Goal: Transaction & Acquisition: Book appointment/travel/reservation

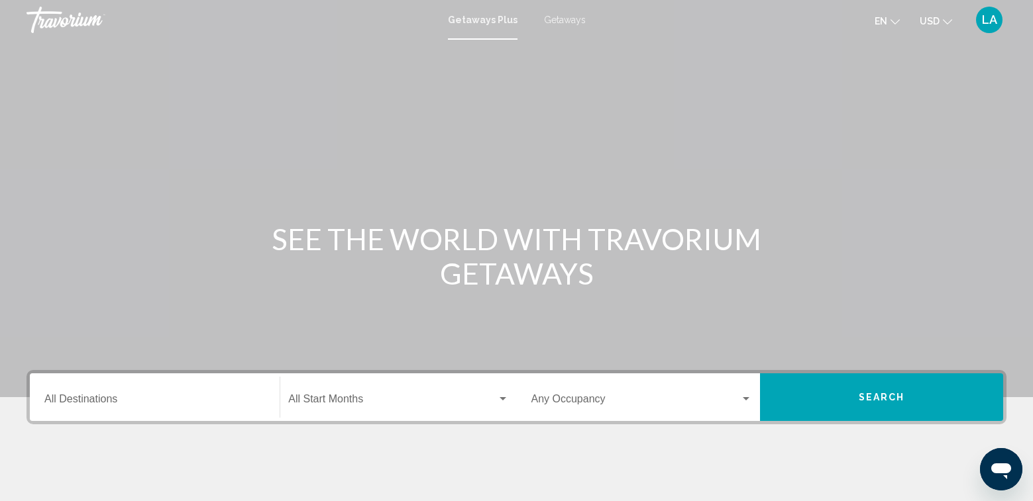
click at [99, 397] on input "Destination All Destinations" at bounding box center [154, 402] width 221 height 12
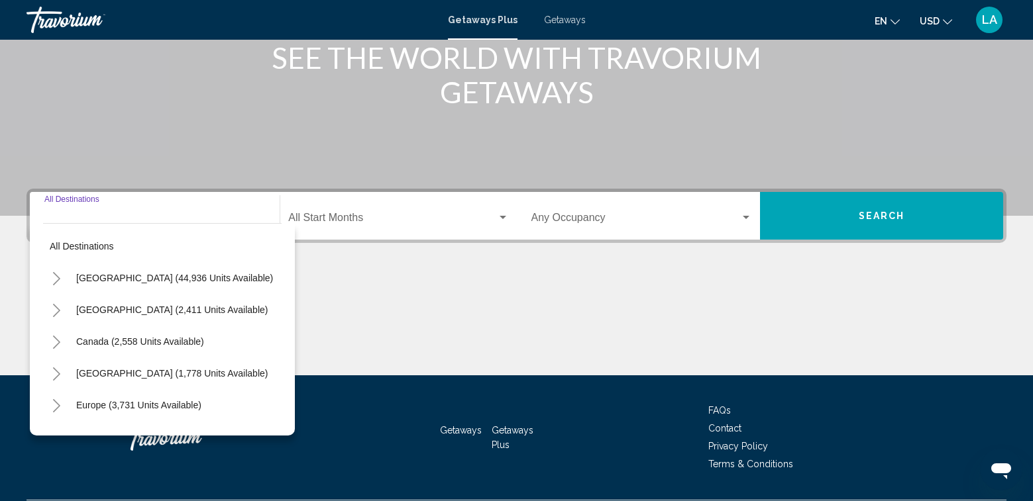
scroll to position [218, 0]
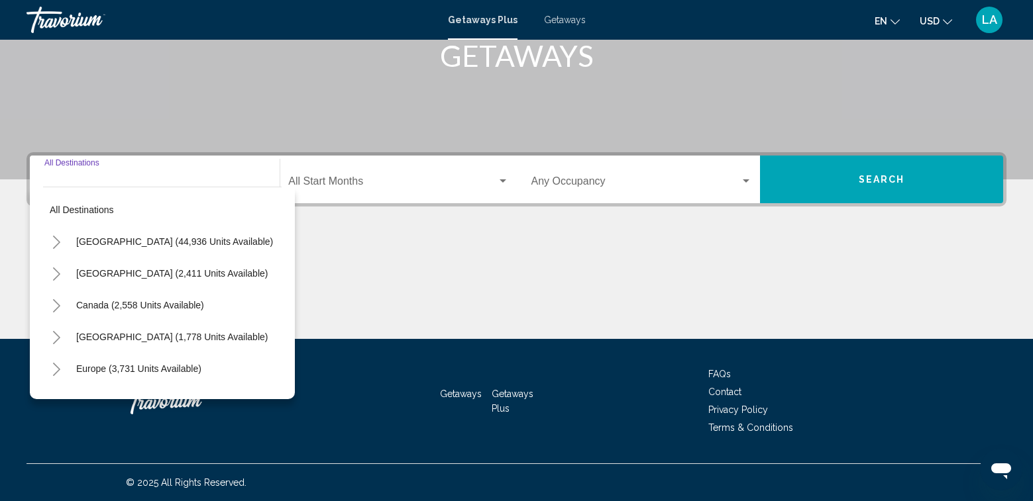
click at [58, 242] on icon "Toggle United States (44,936 units available)" at bounding box center [57, 242] width 10 height 13
click at [71, 305] on icon "Toggle Arizona (1,036 units available)" at bounding box center [70, 305] width 10 height 13
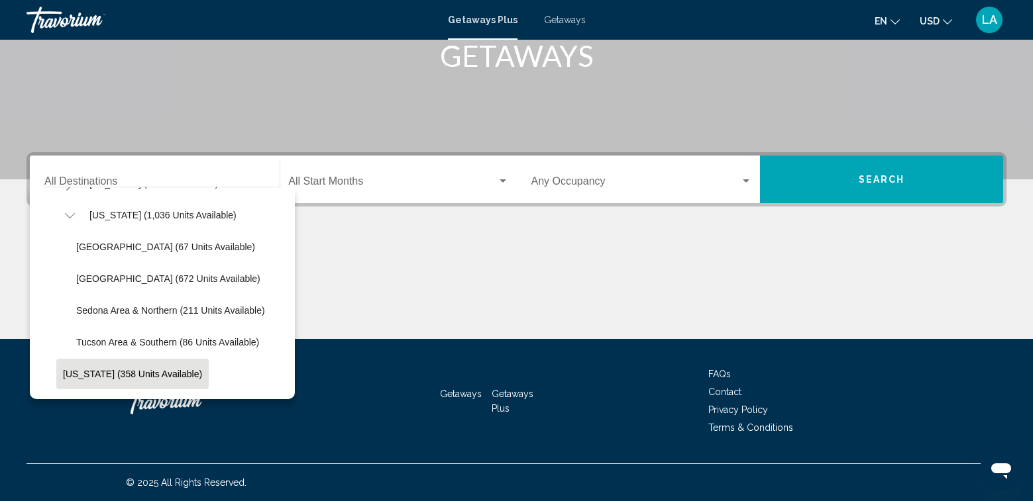
scroll to position [132, 0]
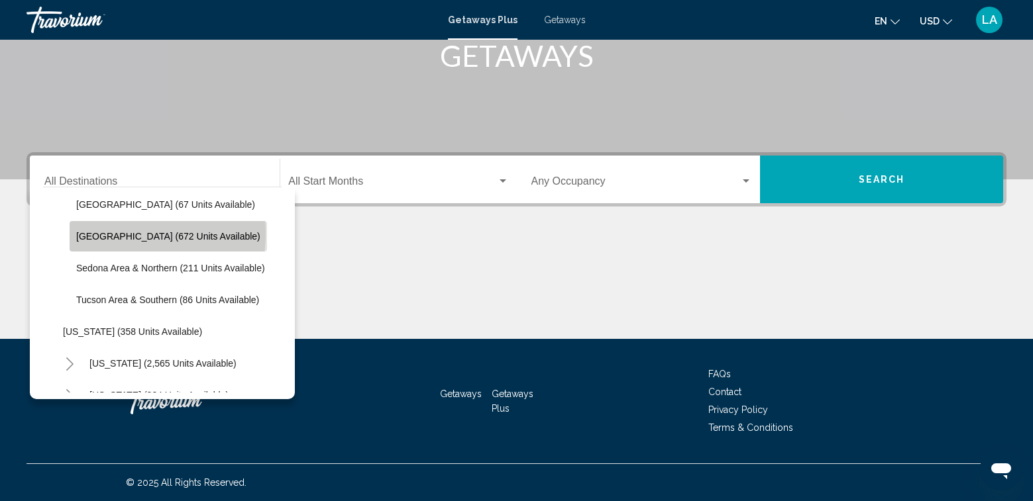
click at [97, 233] on span "[GEOGRAPHIC_DATA] (672 units available)" at bounding box center [168, 236] width 184 height 11
type input "**********"
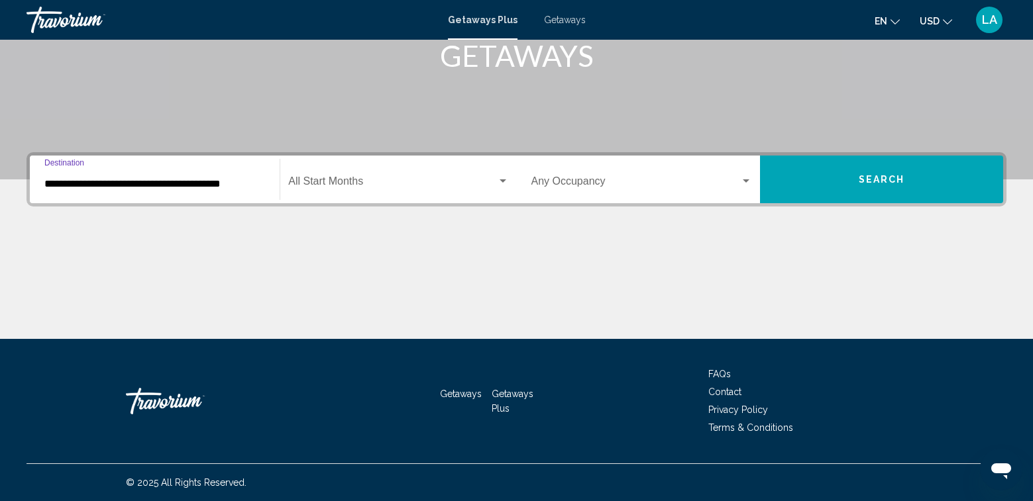
click at [346, 180] on span "Search widget" at bounding box center [392, 184] width 208 height 12
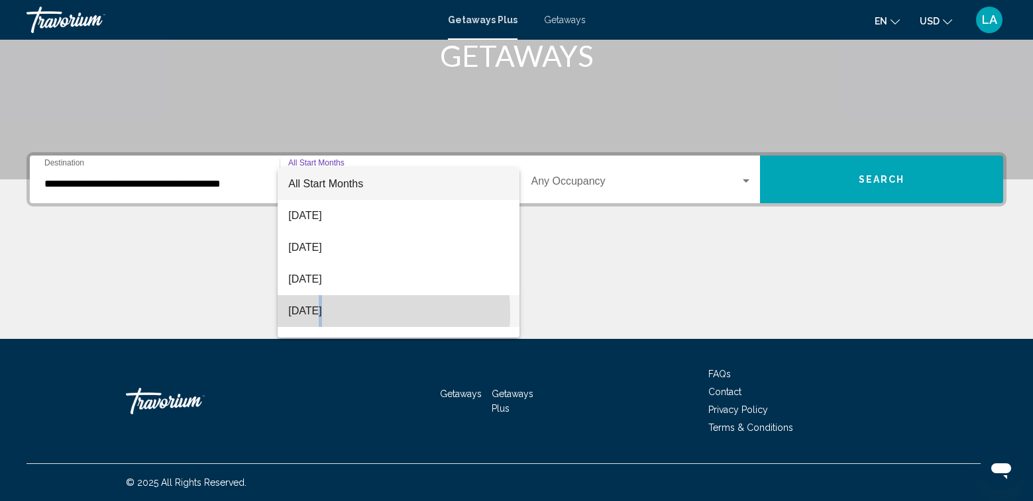
click at [325, 313] on span "[DATE]" at bounding box center [398, 311] width 220 height 32
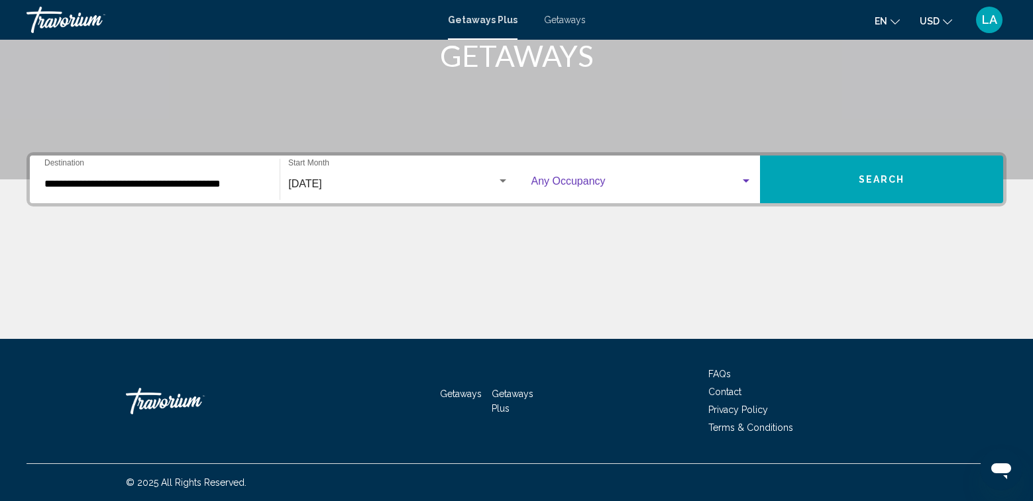
click at [594, 181] on span "Search widget" at bounding box center [635, 184] width 209 height 12
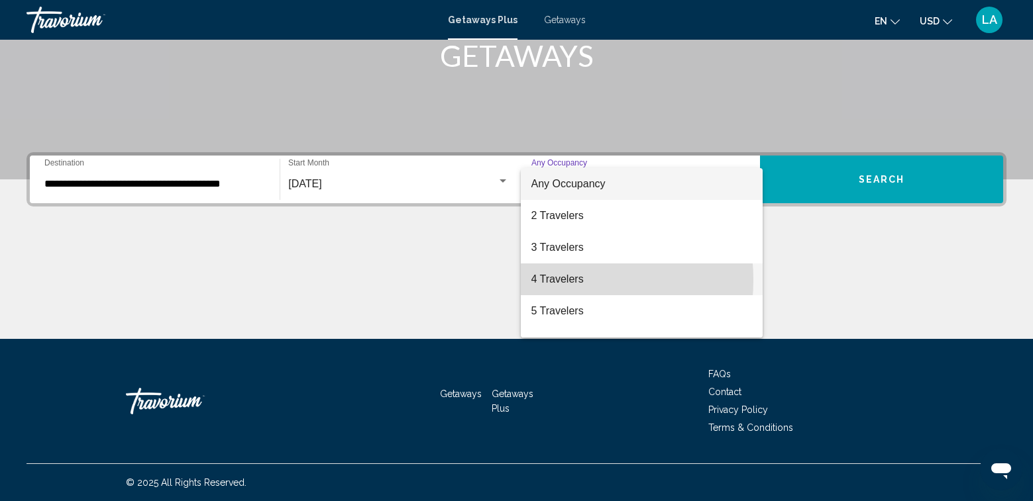
click at [535, 280] on span "4 Travelers" at bounding box center [641, 280] width 221 height 32
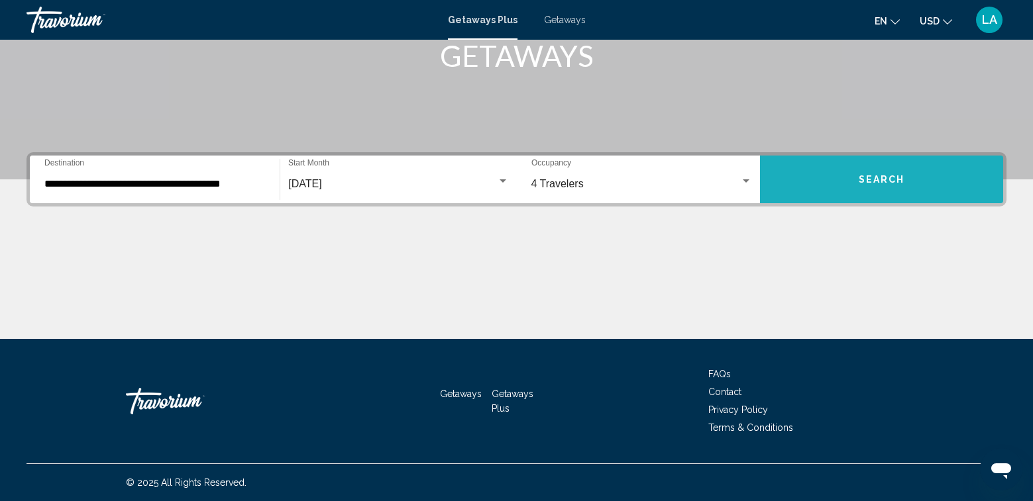
click at [901, 173] on button "Search" at bounding box center [881, 180] width 243 height 48
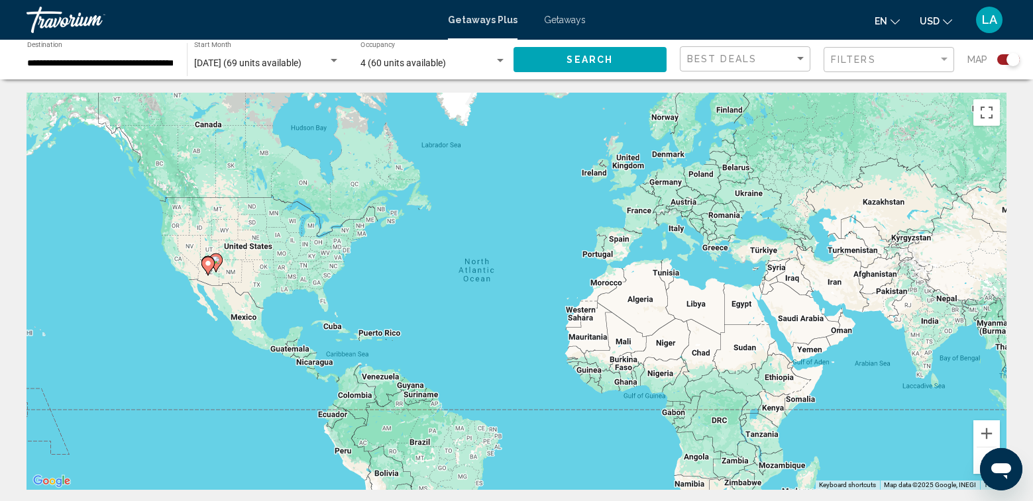
click at [205, 268] on icon "Main content" at bounding box center [207, 266] width 12 height 17
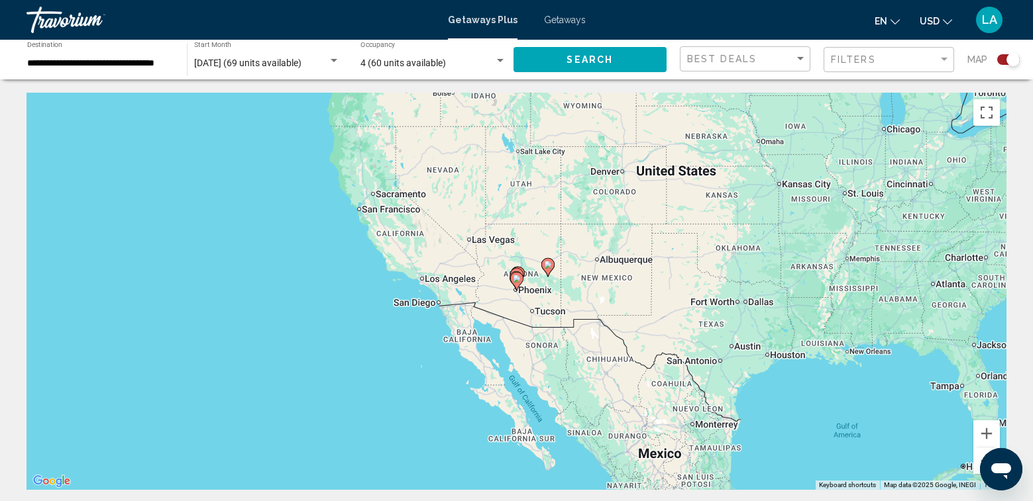
click at [519, 285] on icon "Main content" at bounding box center [516, 281] width 12 height 17
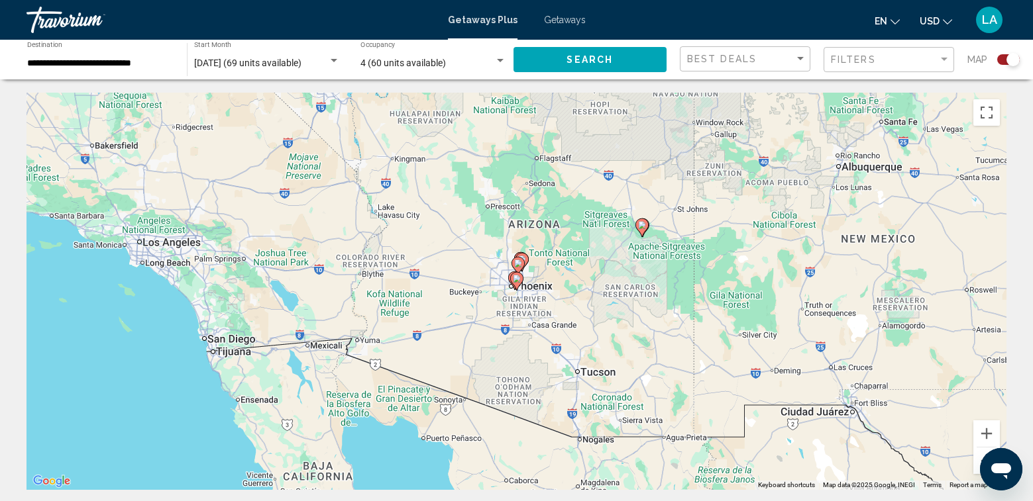
click at [515, 285] on icon "Main content" at bounding box center [516, 281] width 12 height 17
type input "**********"
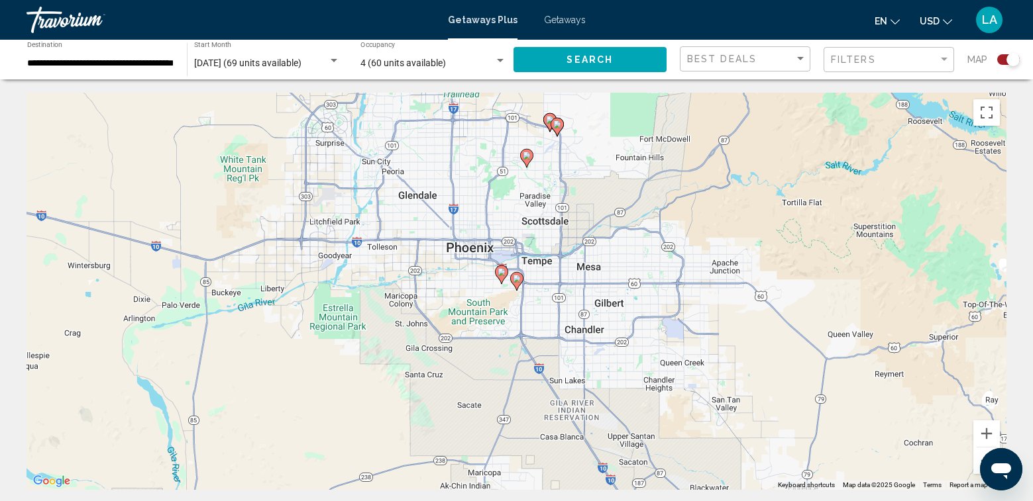
click at [519, 281] on image "Main content" at bounding box center [517, 279] width 8 height 8
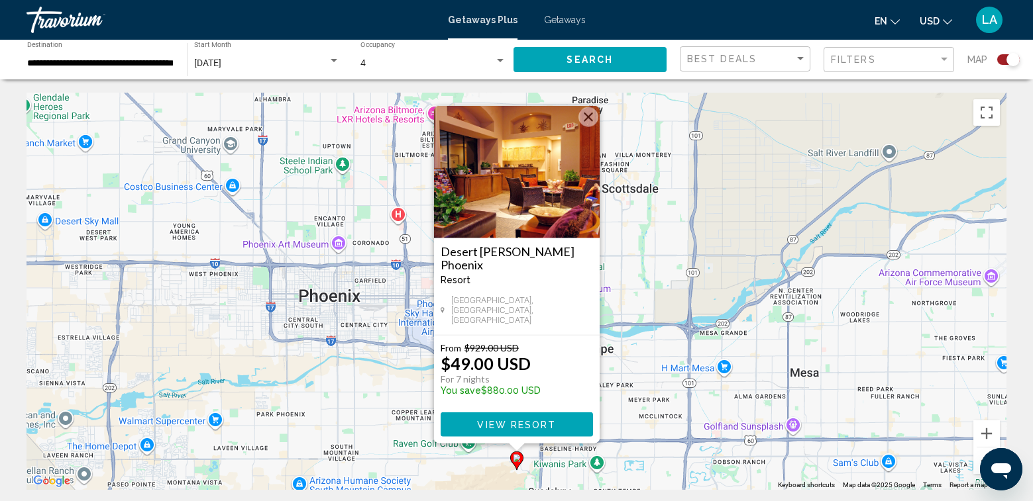
click at [486, 461] on div "To activate drag with keyboard, press Alt + Enter. Once in keyboard drag state,…" at bounding box center [516, 291] width 980 height 397
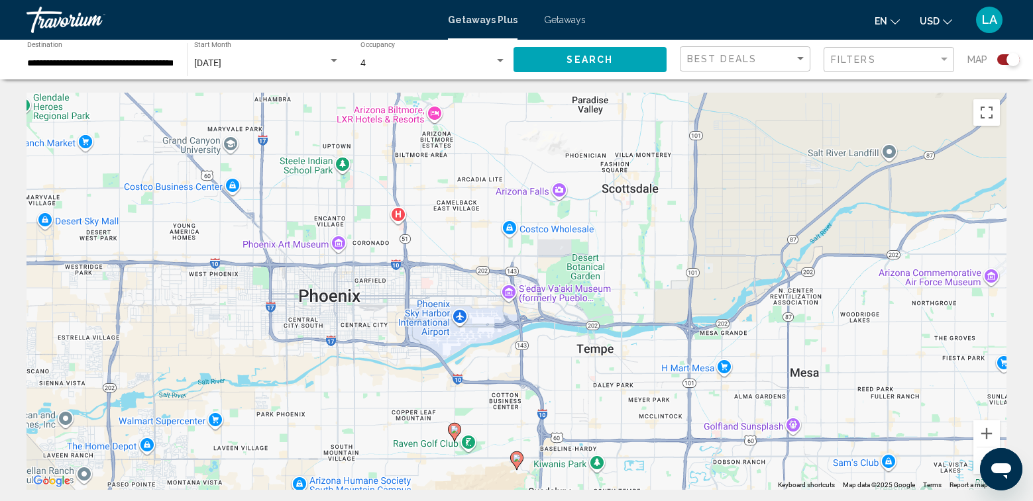
click at [459, 434] on icon "Main content" at bounding box center [454, 432] width 13 height 19
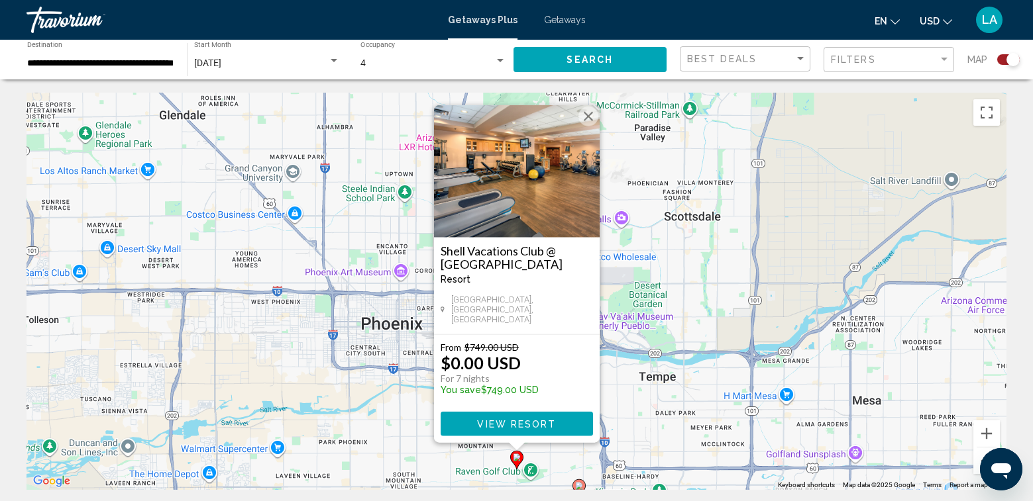
click at [437, 459] on div "To activate drag with keyboard, press Alt + Enter. Once in keyboard drag state,…" at bounding box center [516, 291] width 980 height 397
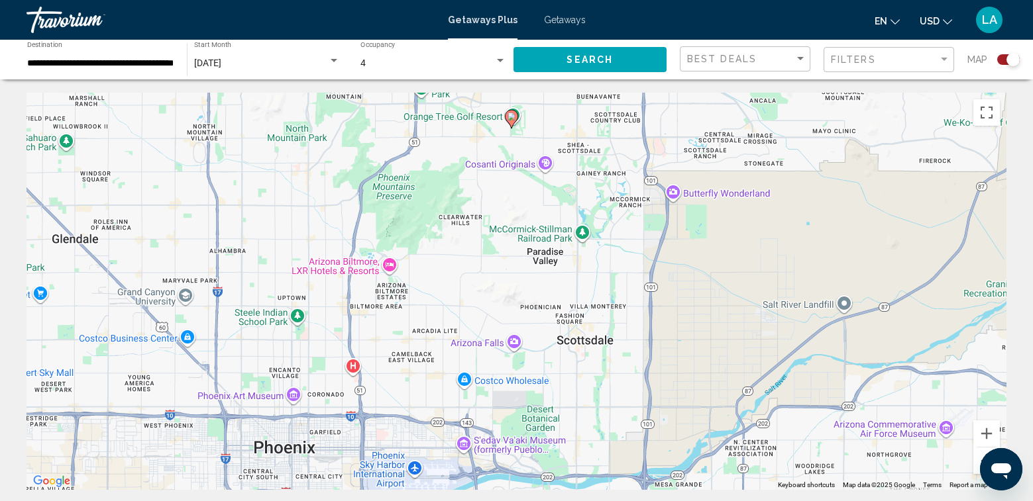
drag, startPoint x: 637, startPoint y: 367, endPoint x: 534, endPoint y: 399, distance: 108.1
click at [550, 470] on div "To activate drag with keyboard, press Alt + Enter. Once in keyboard drag state,…" at bounding box center [516, 291] width 980 height 397
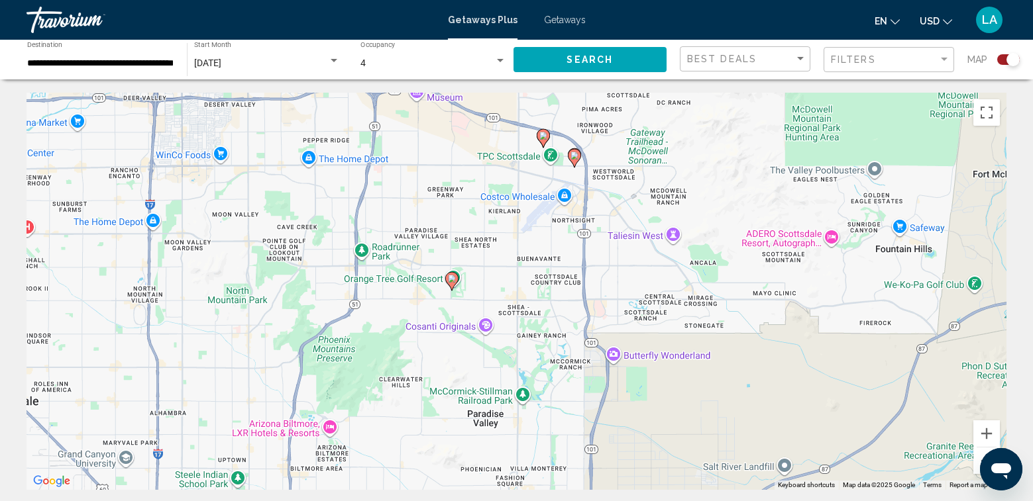
drag, startPoint x: 632, startPoint y: 302, endPoint x: 576, endPoint y: 456, distance: 164.1
click at [576, 458] on div "To activate drag with keyboard, press Alt + Enter. Once in keyboard drag state,…" at bounding box center [516, 291] width 980 height 397
click at [450, 282] on icon "Main content" at bounding box center [451, 280] width 12 height 17
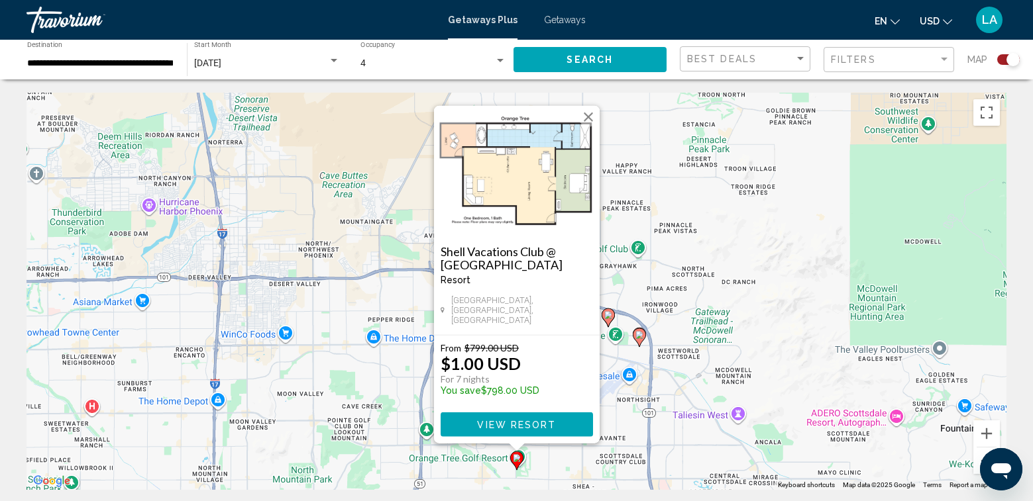
click at [773, 244] on div "To activate drag with keyboard, press Alt + Enter. Once in keyboard drag state,…" at bounding box center [516, 291] width 980 height 397
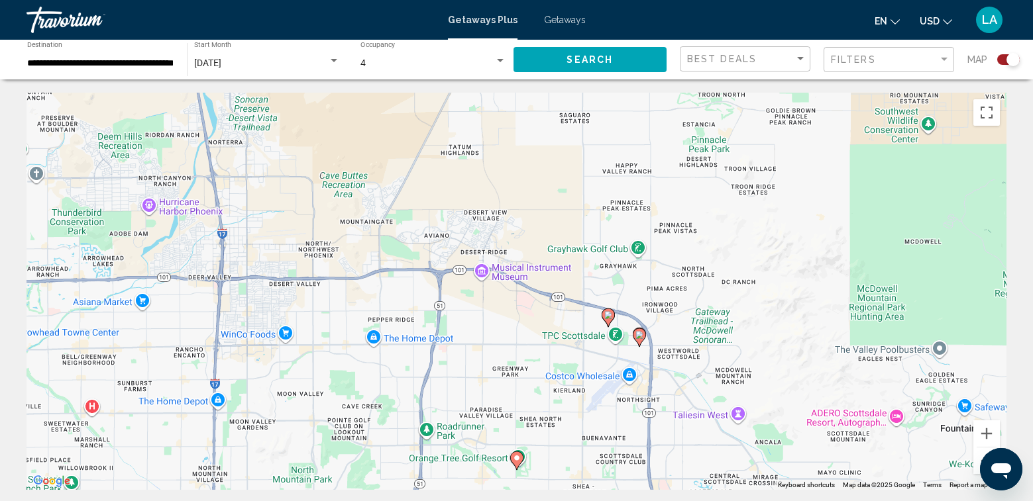
click at [639, 339] on icon "Main content" at bounding box center [639, 337] width 12 height 17
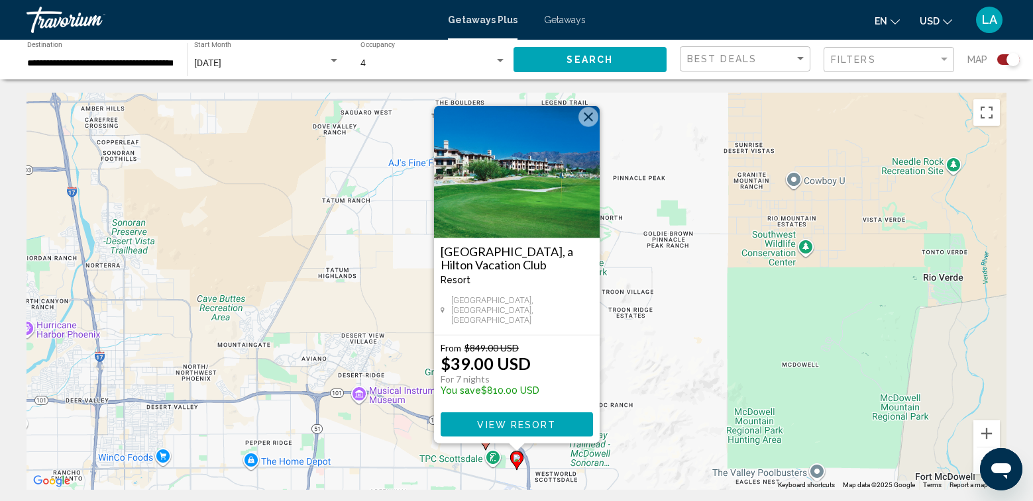
click at [707, 329] on div "To activate drag with keyboard, press Alt + Enter. Once in keyboard drag state,…" at bounding box center [516, 291] width 980 height 397
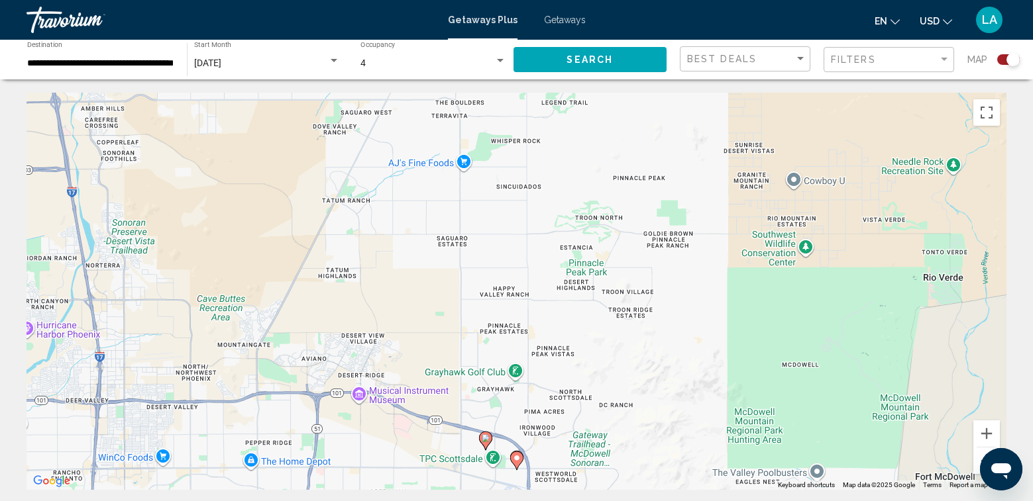
click at [489, 441] on image "Main content" at bounding box center [486, 439] width 8 height 8
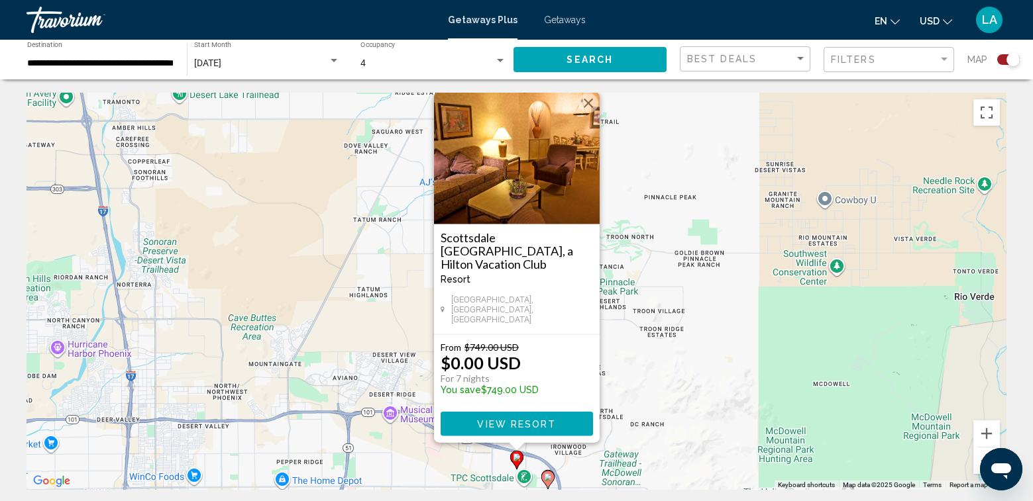
click at [505, 423] on span "View Resort" at bounding box center [516, 424] width 79 height 11
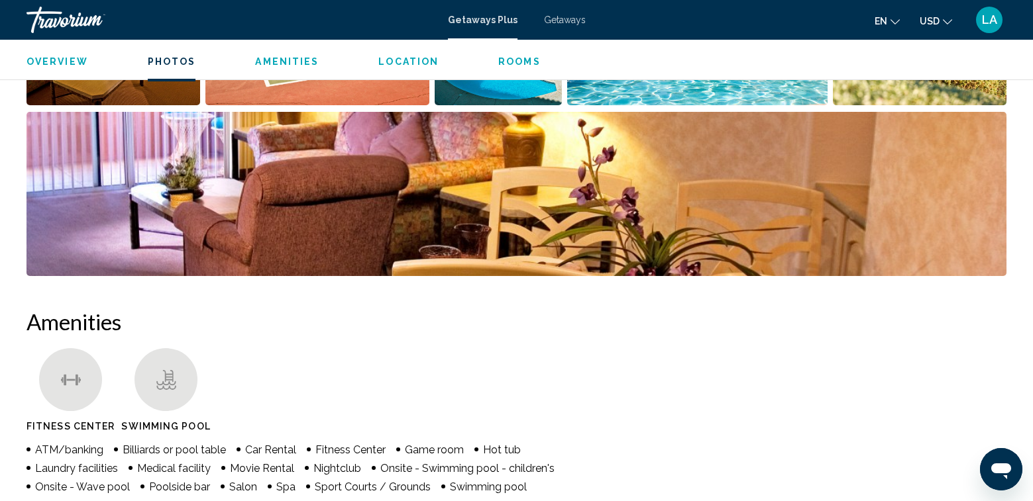
scroll to position [594, 0]
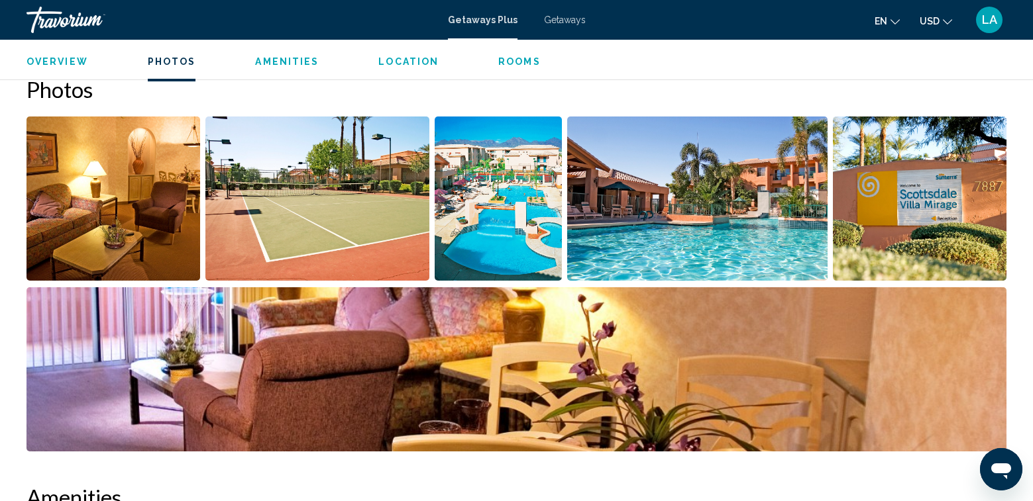
click at [140, 214] on img "Open full-screen image slider" at bounding box center [113, 199] width 174 height 164
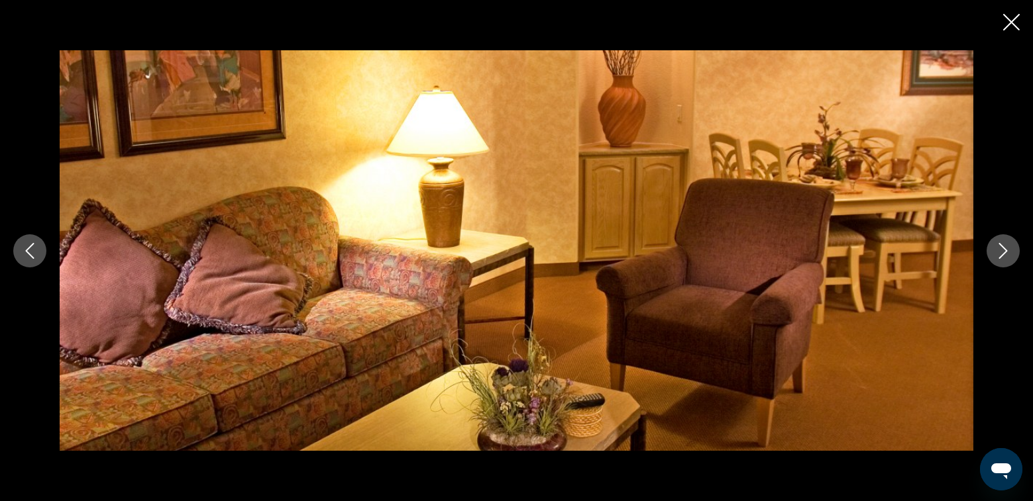
click at [1002, 252] on icon "Next image" at bounding box center [1003, 251] width 16 height 16
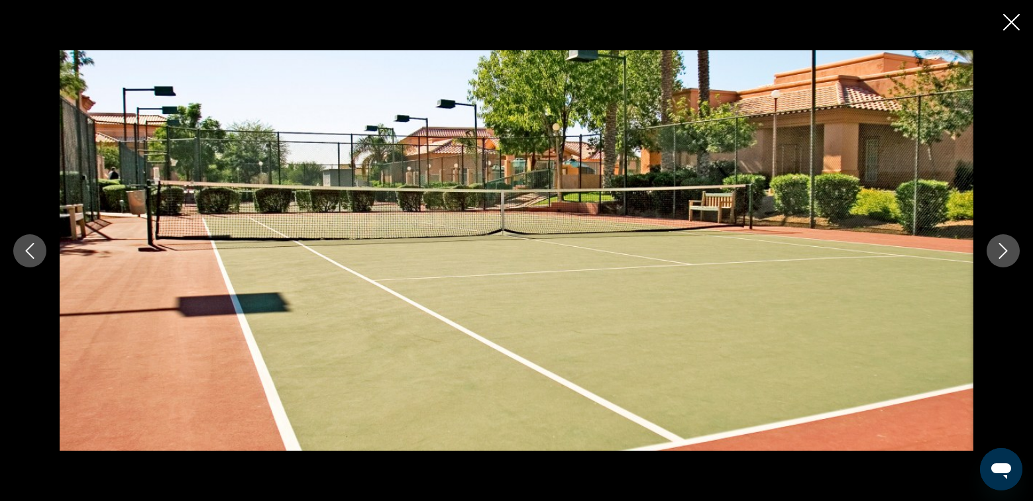
click at [1002, 252] on icon "Next image" at bounding box center [1003, 251] width 16 height 16
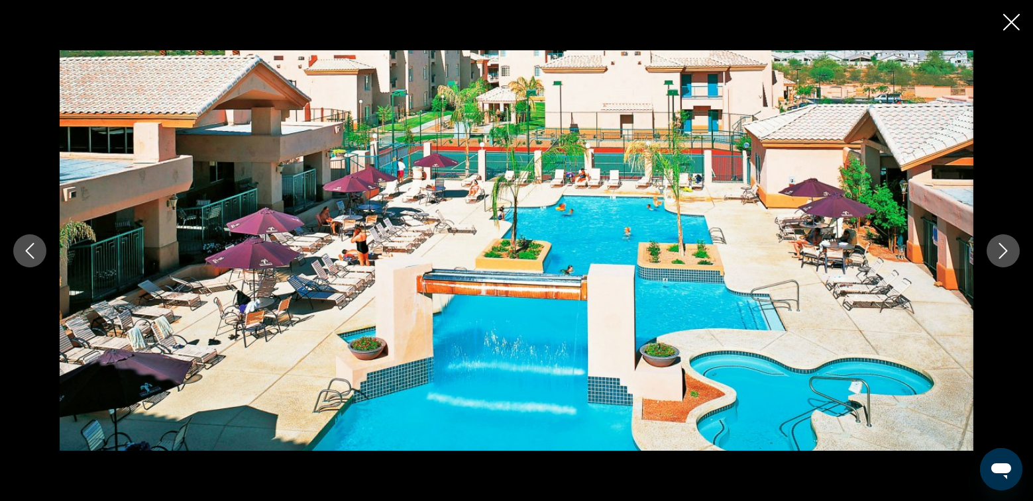
click at [1004, 254] on icon "Next image" at bounding box center [1003, 251] width 16 height 16
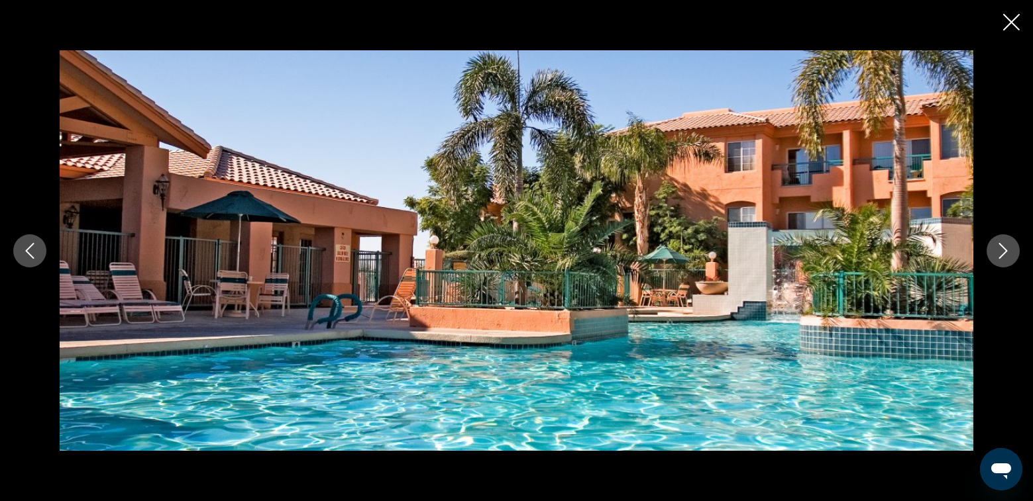
click at [1006, 255] on icon "Next image" at bounding box center [1003, 251] width 16 height 16
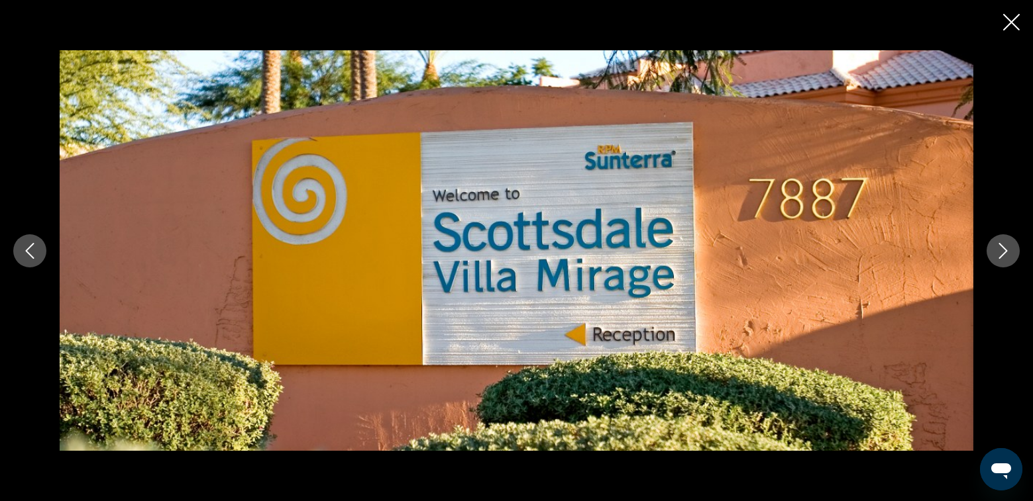
click at [1006, 255] on icon "Next image" at bounding box center [1003, 251] width 16 height 16
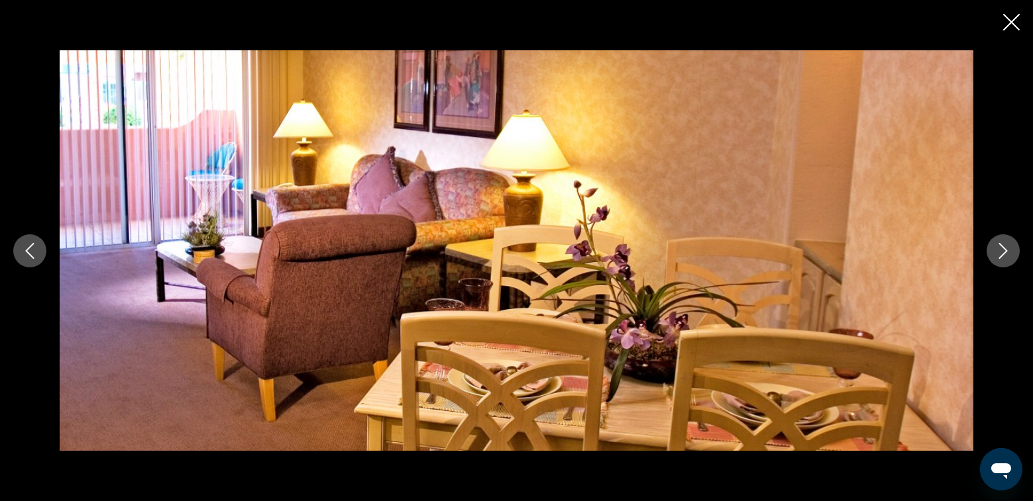
click at [1006, 255] on icon "Next image" at bounding box center [1003, 251] width 16 height 16
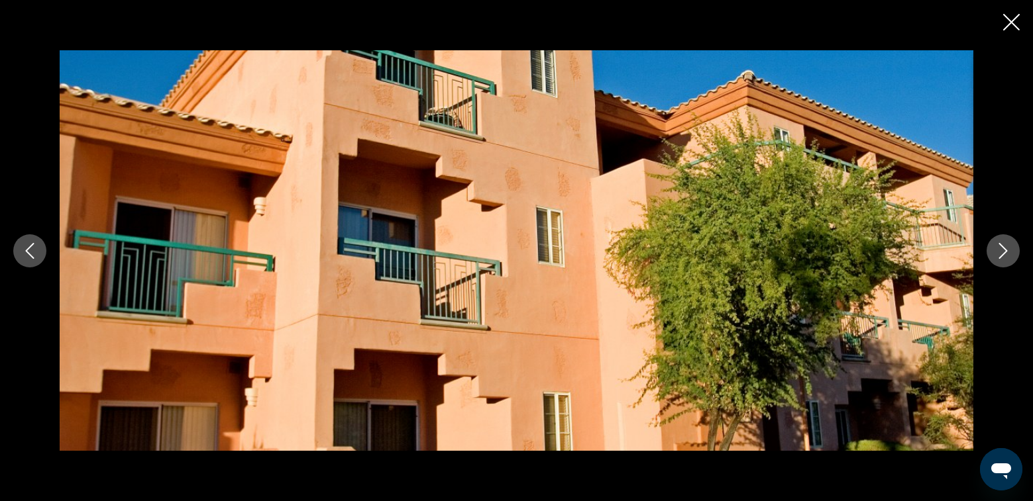
click at [1006, 255] on icon "Next image" at bounding box center [1003, 251] width 16 height 16
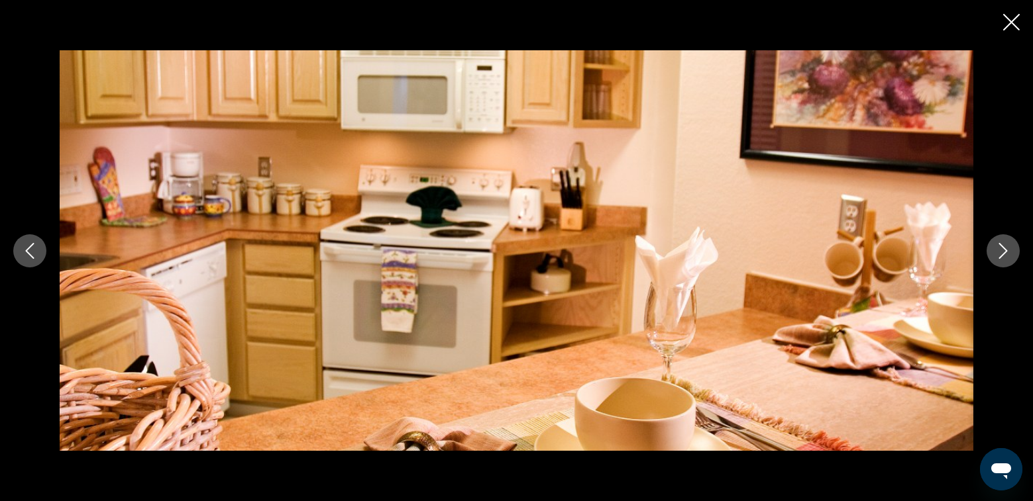
click at [1005, 255] on icon "Next image" at bounding box center [1003, 251] width 16 height 16
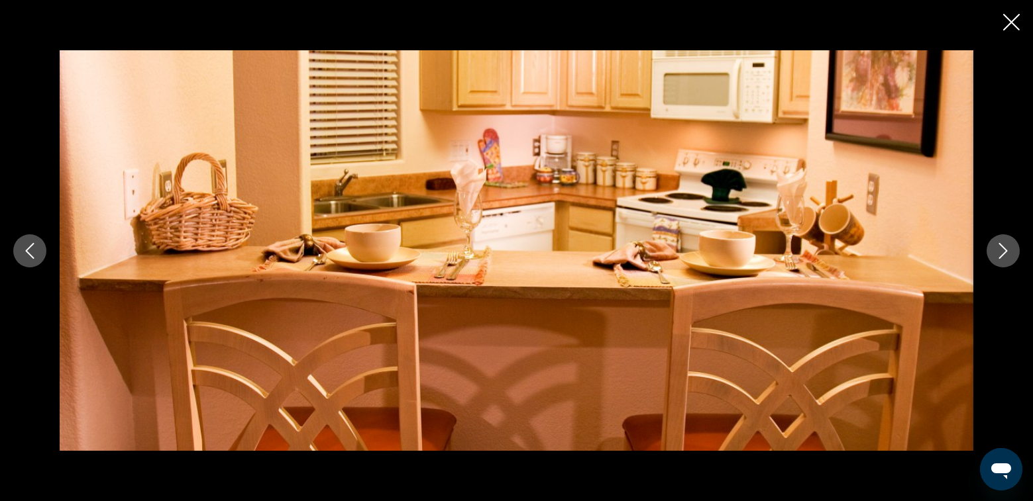
click at [1005, 255] on icon "Next image" at bounding box center [1003, 251] width 16 height 16
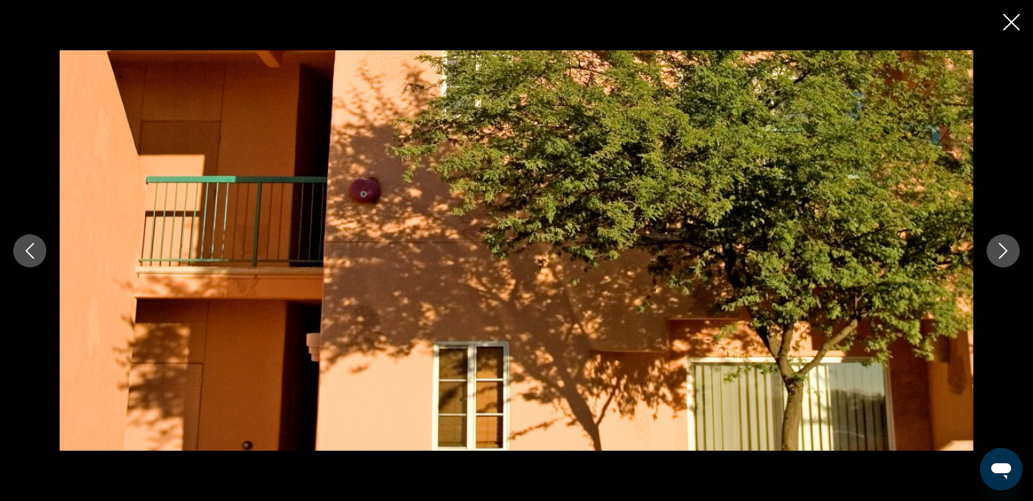
click at [1005, 255] on icon "Next image" at bounding box center [1003, 251] width 16 height 16
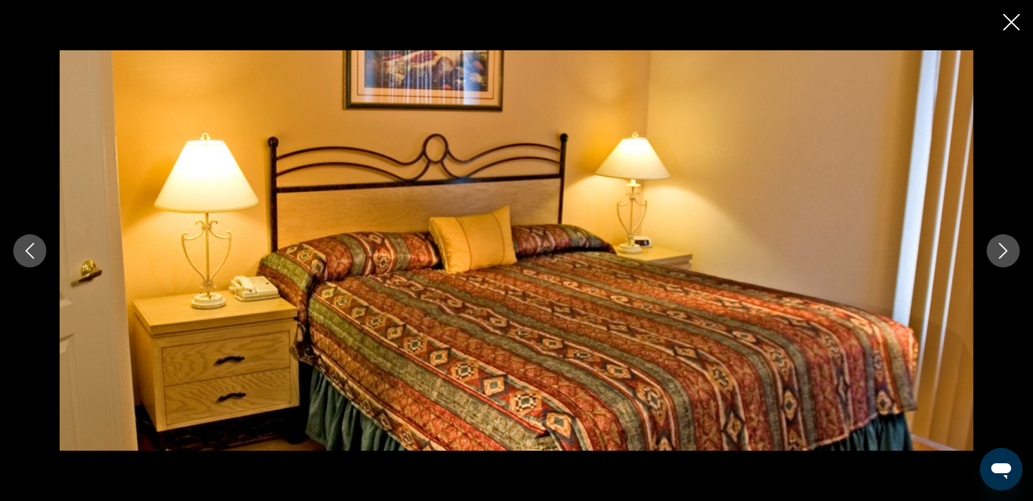
click at [1005, 255] on icon "Next image" at bounding box center [1003, 251] width 16 height 16
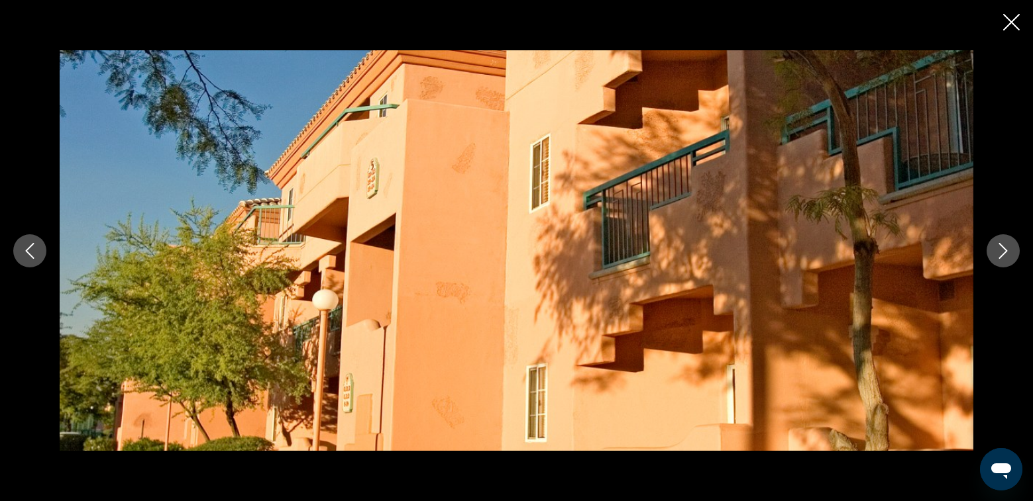
click at [1005, 255] on icon "Next image" at bounding box center [1003, 251] width 16 height 16
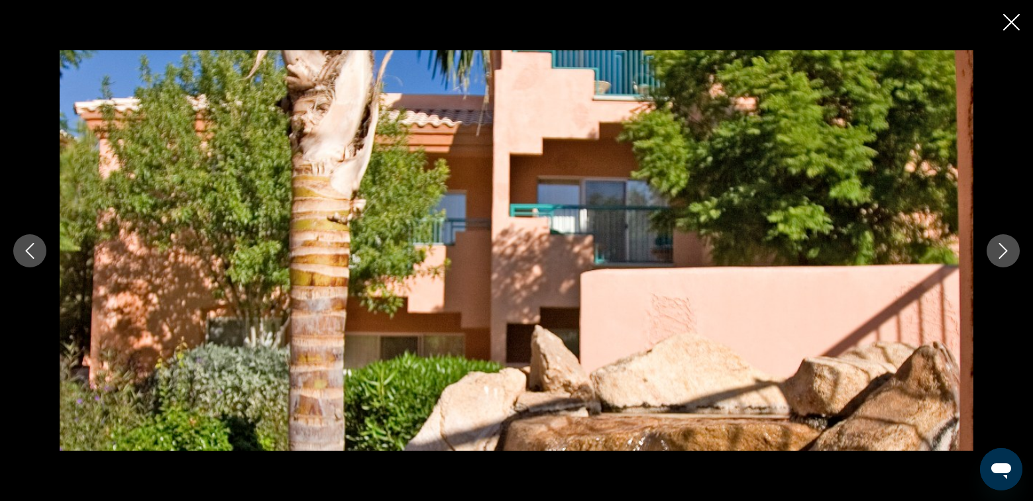
click at [1005, 255] on icon "Next image" at bounding box center [1003, 251] width 16 height 16
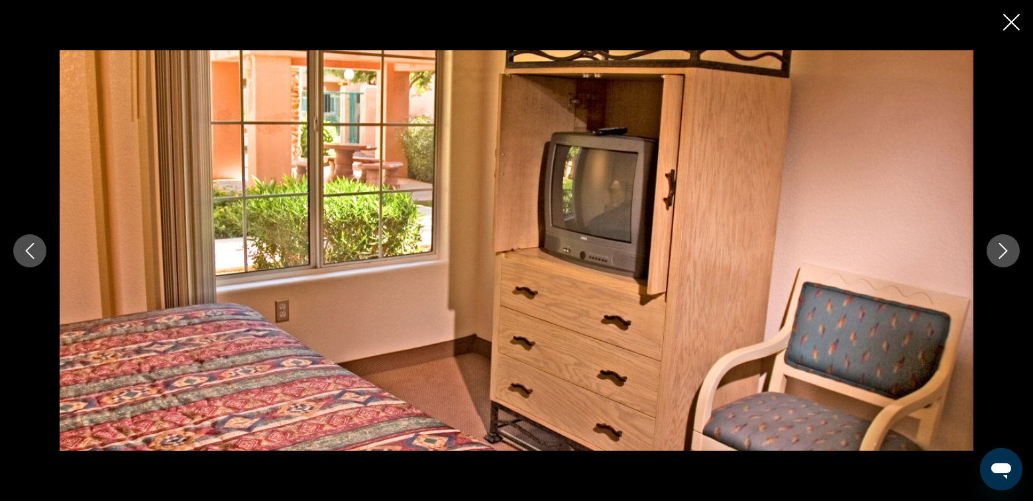
click at [1007, 254] on icon "Next image" at bounding box center [1003, 251] width 16 height 16
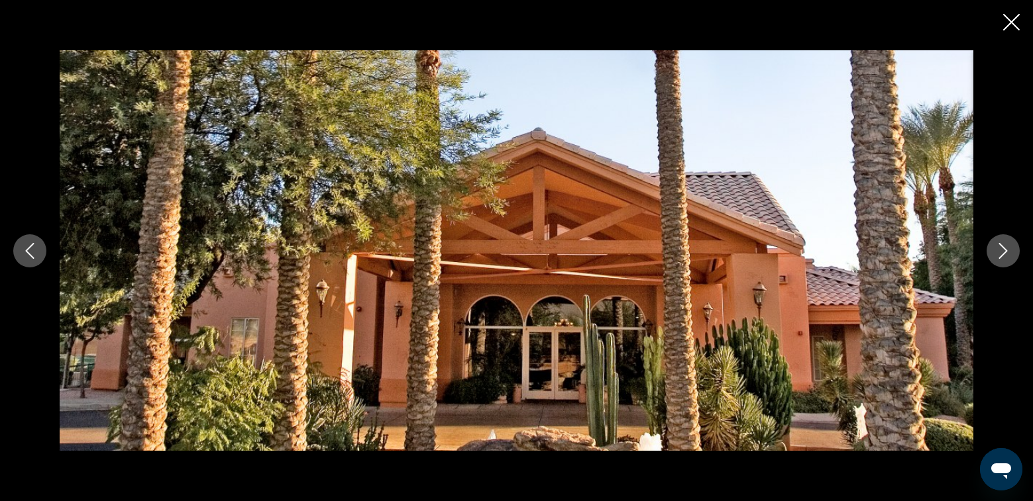
click at [1009, 23] on icon "Close slideshow" at bounding box center [1011, 22] width 17 height 17
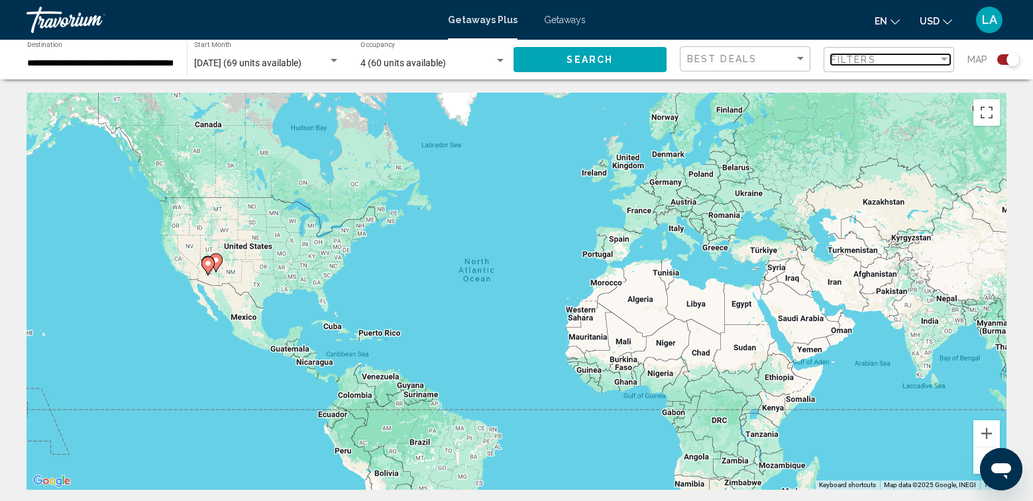
click at [945, 55] on div "Filter" at bounding box center [944, 59] width 12 height 11
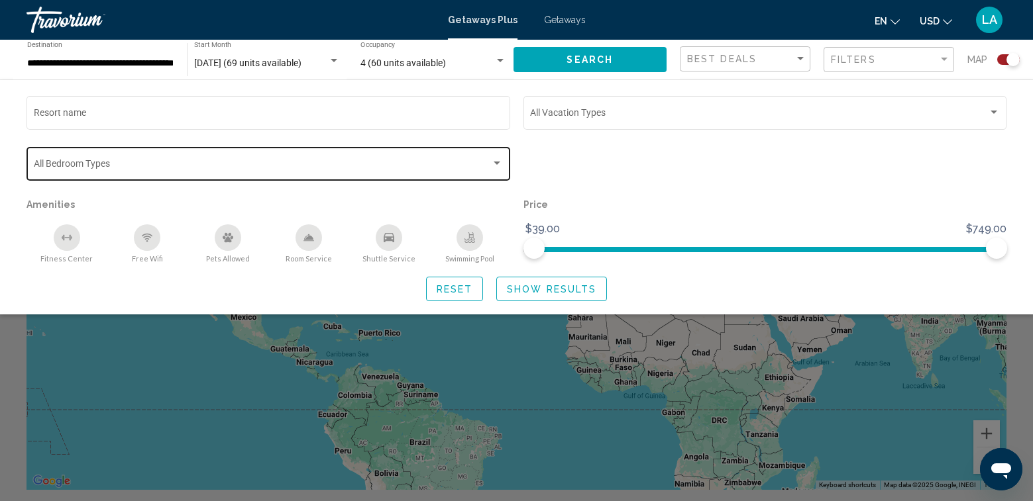
click at [497, 163] on div "Search widget" at bounding box center [496, 163] width 7 height 3
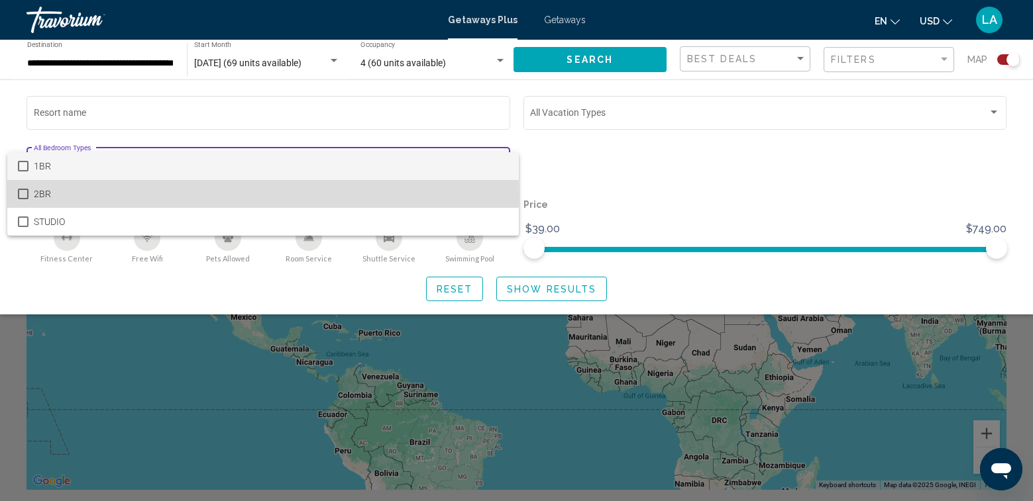
click at [24, 195] on mat-pseudo-checkbox at bounding box center [23, 194] width 11 height 11
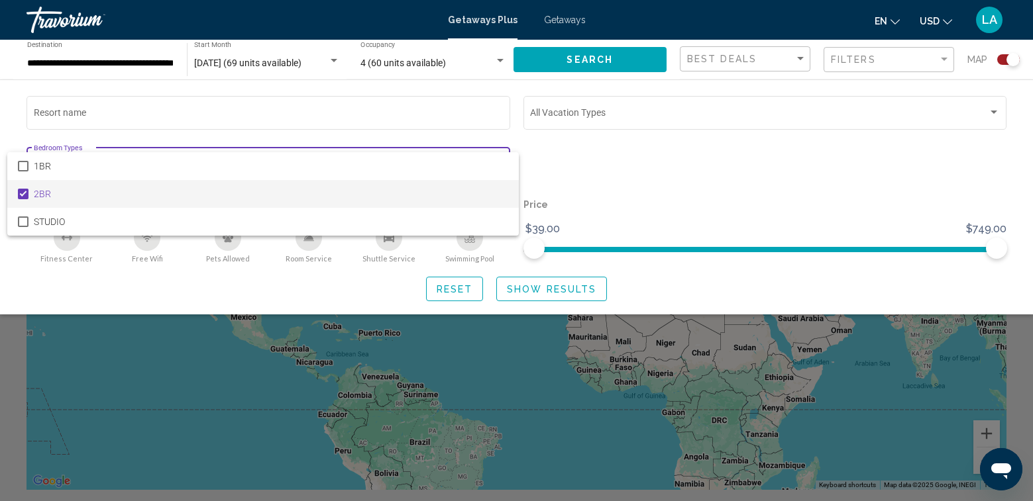
click at [539, 293] on div at bounding box center [516, 250] width 1033 height 501
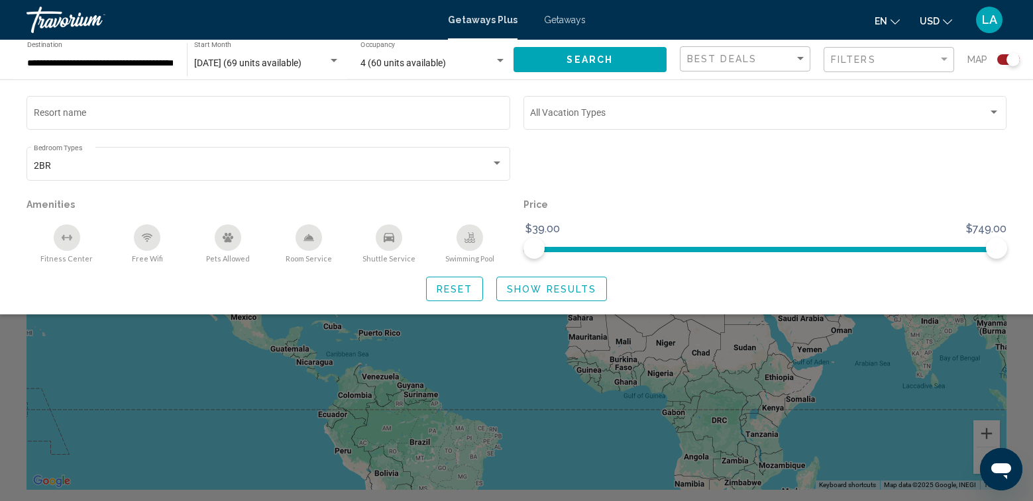
click at [807, 282] on div "Reset Show Results" at bounding box center [516, 289] width 980 height 25
click at [867, 59] on span "Filters" at bounding box center [853, 59] width 45 height 11
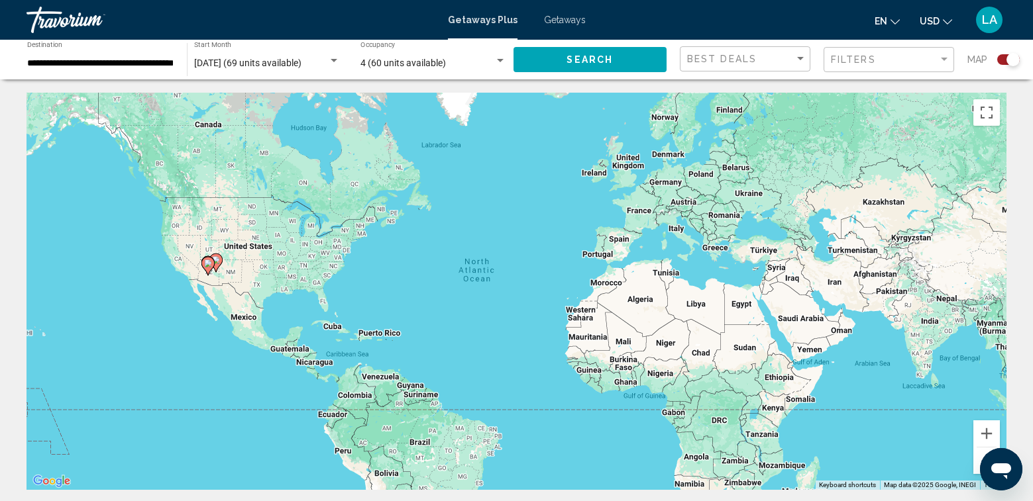
click at [215, 272] on gmp-advanced-marker "Main content" at bounding box center [215, 263] width 13 height 20
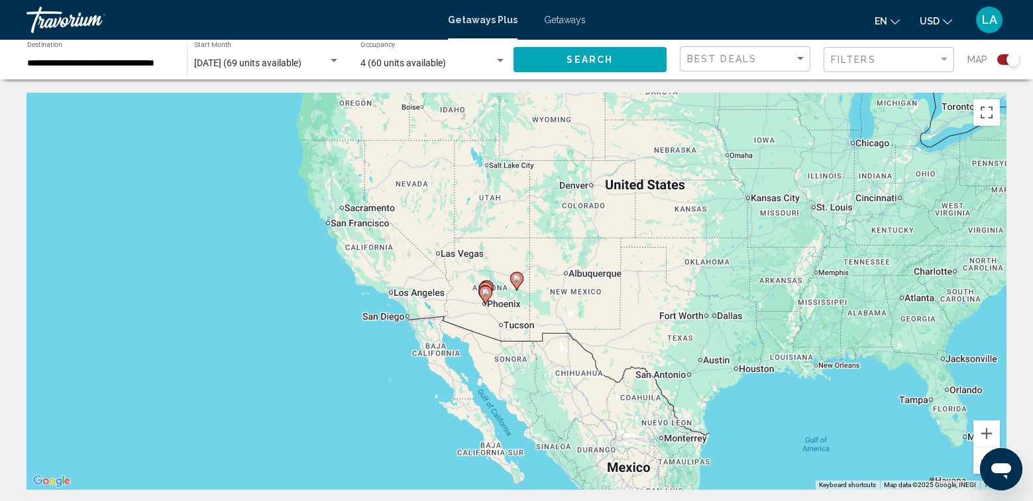
click at [519, 289] on gmp-advanced-marker "Main content" at bounding box center [516, 282] width 13 height 20
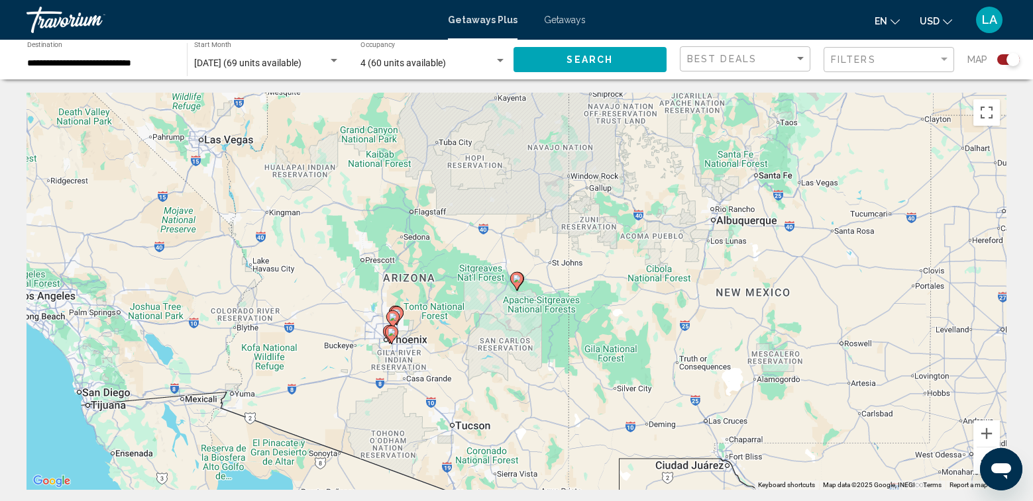
click at [391, 338] on icon "Main content" at bounding box center [391, 335] width 12 height 17
type input "**********"
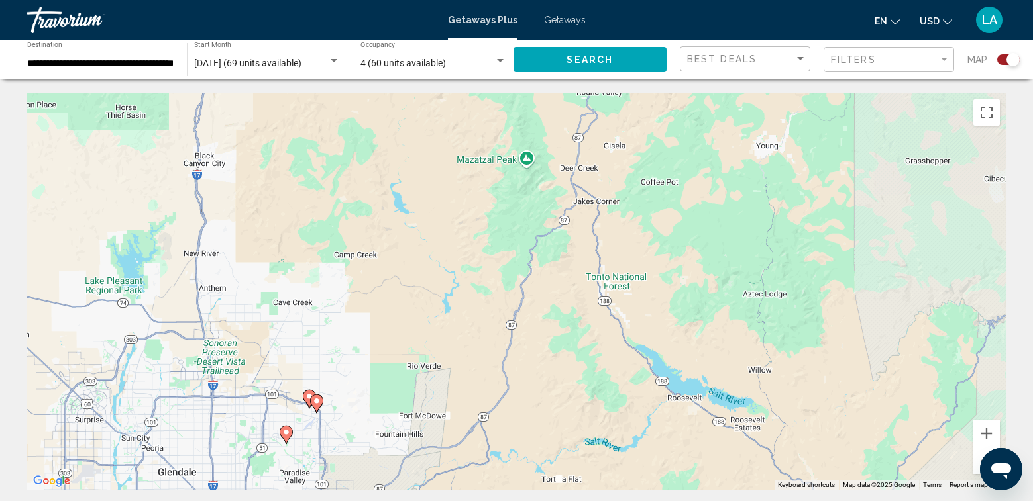
drag, startPoint x: 915, startPoint y: 195, endPoint x: 637, endPoint y: 492, distance: 407.2
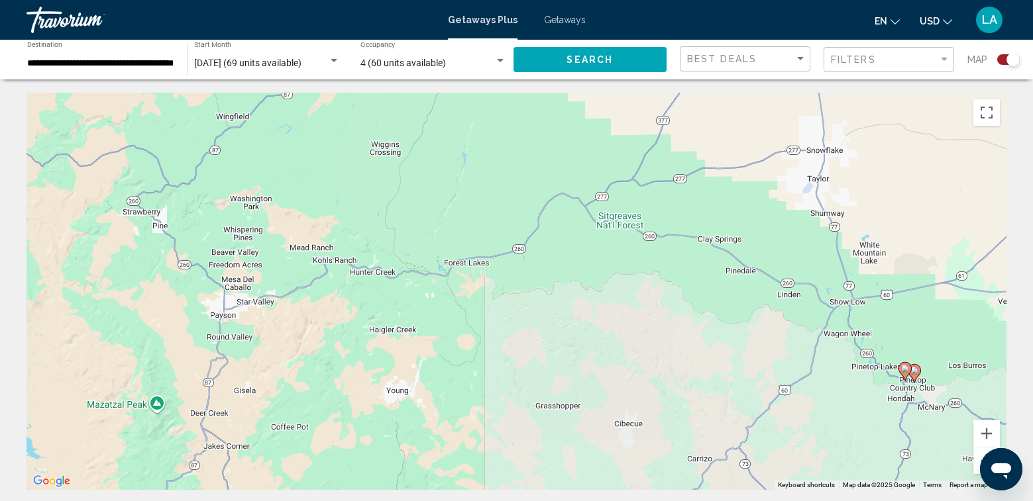
drag, startPoint x: 893, startPoint y: 315, endPoint x: 612, endPoint y: 492, distance: 331.9
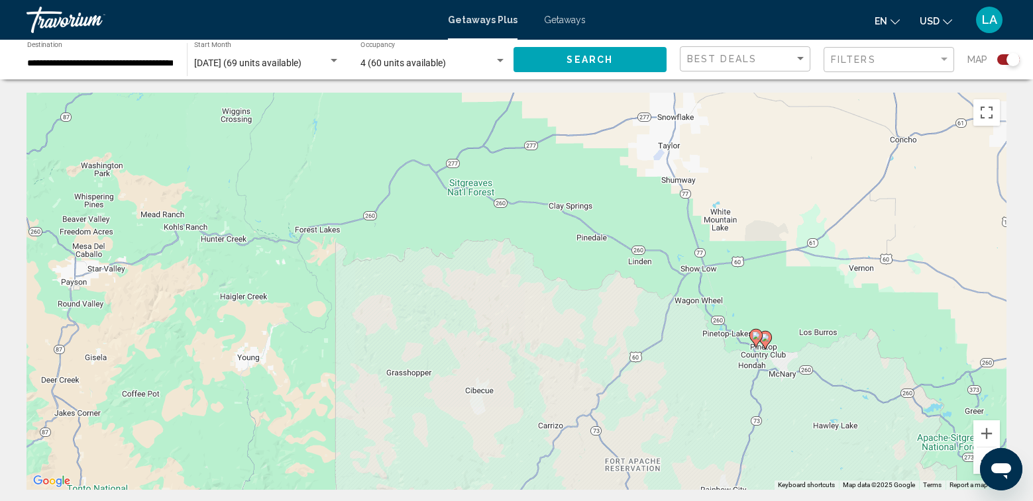
drag, startPoint x: 860, startPoint y: 400, endPoint x: 694, endPoint y: 362, distance: 170.6
click at [694, 362] on div "To navigate, press the arrow keys. To activate drag with keyboard, press Alt + …" at bounding box center [516, 291] width 980 height 397
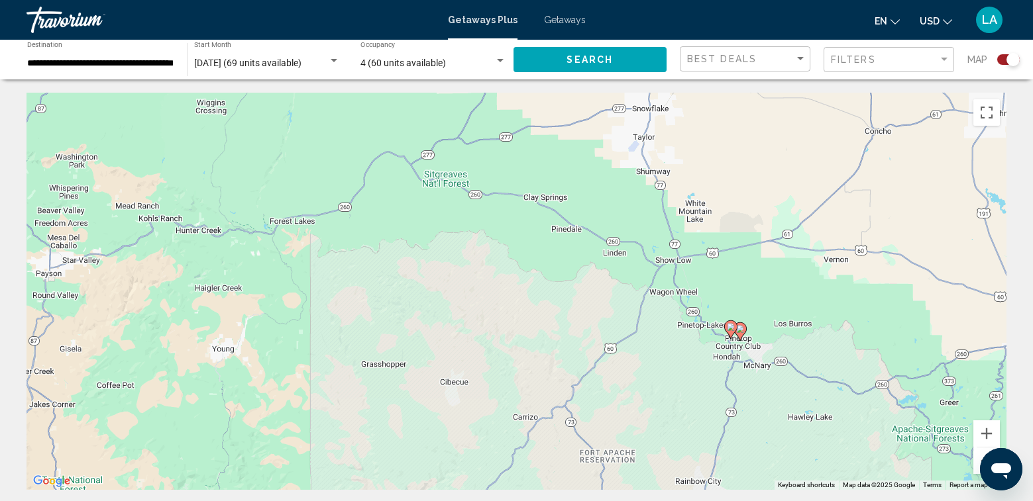
click at [739, 332] on image "Main content" at bounding box center [740, 329] width 8 height 8
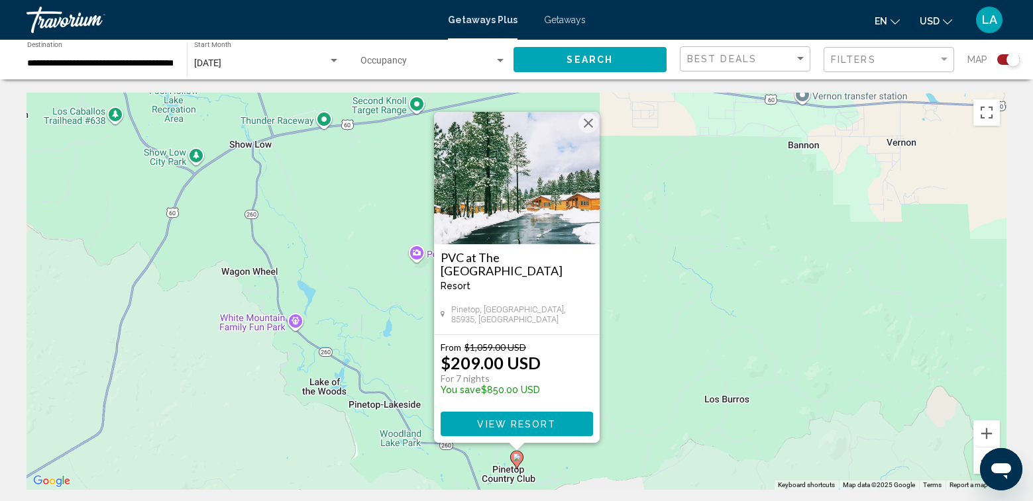
click at [582, 444] on div "To activate drag with keyboard, press Alt + Enter. Once in keyboard drag state,…" at bounding box center [516, 291] width 980 height 397
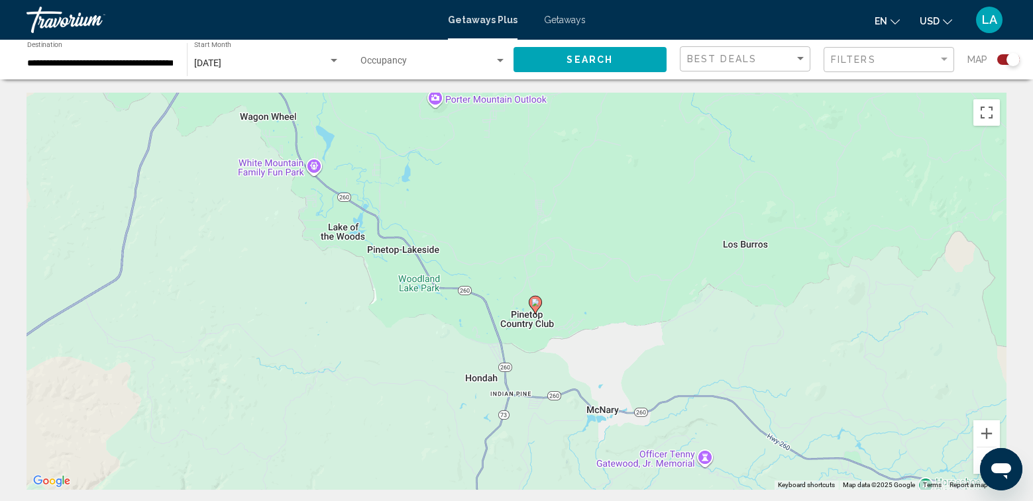
drag, startPoint x: 587, startPoint y: 444, endPoint x: 606, endPoint y: 287, distance: 157.5
click at [607, 281] on div "To activate drag with keyboard, press Alt + Enter. Once in keyboard drag state,…" at bounding box center [516, 291] width 980 height 397
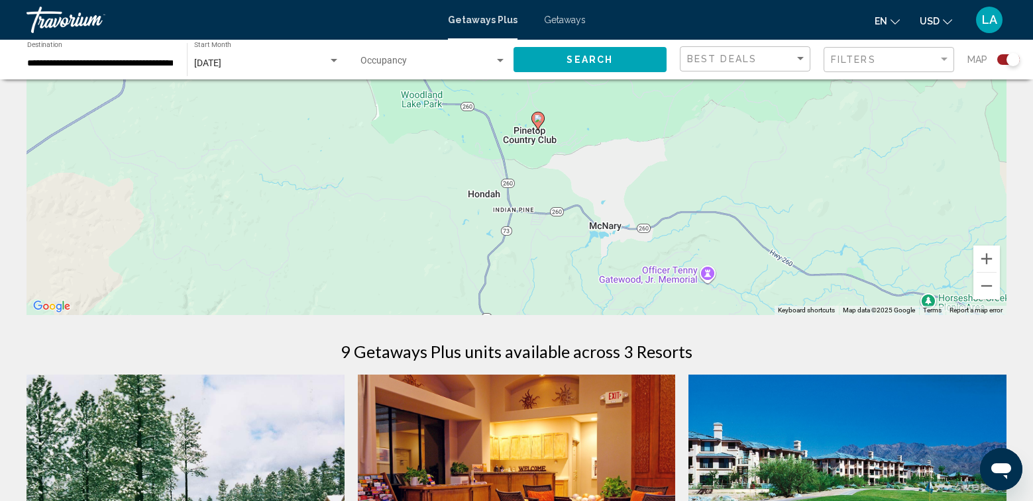
scroll to position [199, 0]
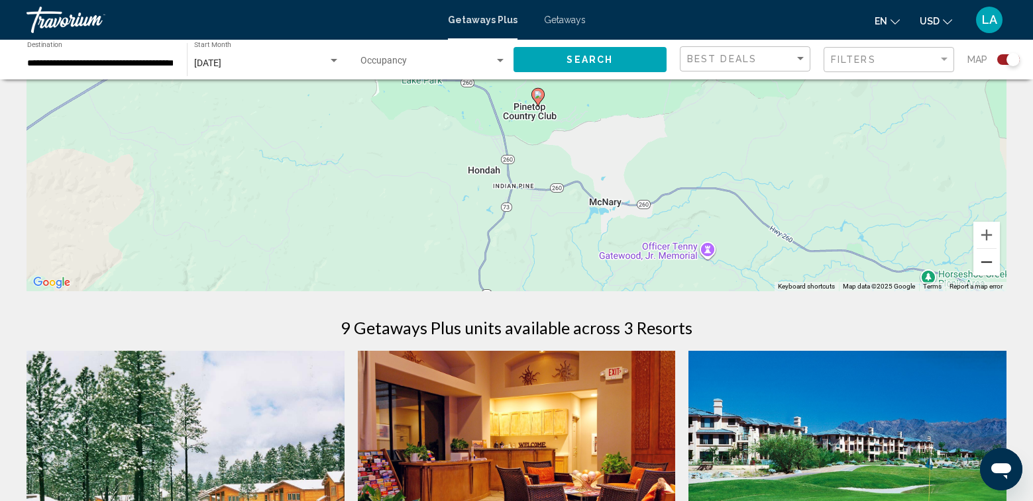
click at [992, 262] on button "Zoom out" at bounding box center [986, 262] width 26 height 26
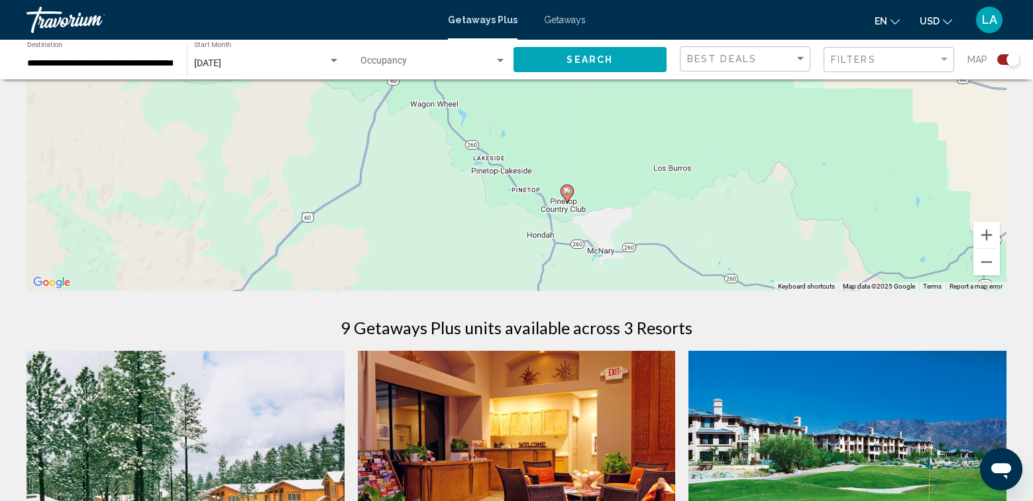
drag, startPoint x: 610, startPoint y: 252, endPoint x: 641, endPoint y: 333, distance: 86.4
click at [641, 333] on div "← Move left → Move right ↑ Move up ↓ Move down + Zoom in - Zoom out Home Jump l…" at bounding box center [516, 378] width 1033 height 969
click at [992, 265] on button "Zoom out" at bounding box center [986, 262] width 26 height 26
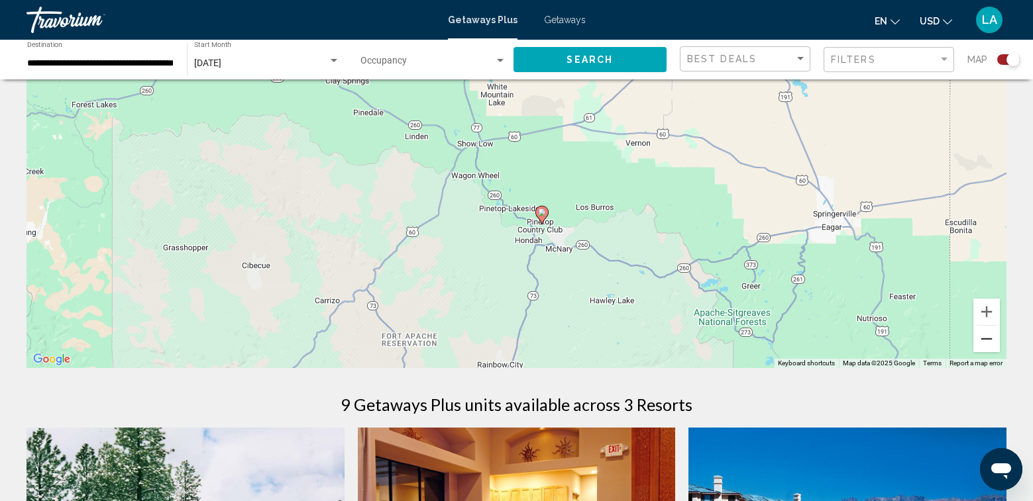
scroll to position [132, 0]
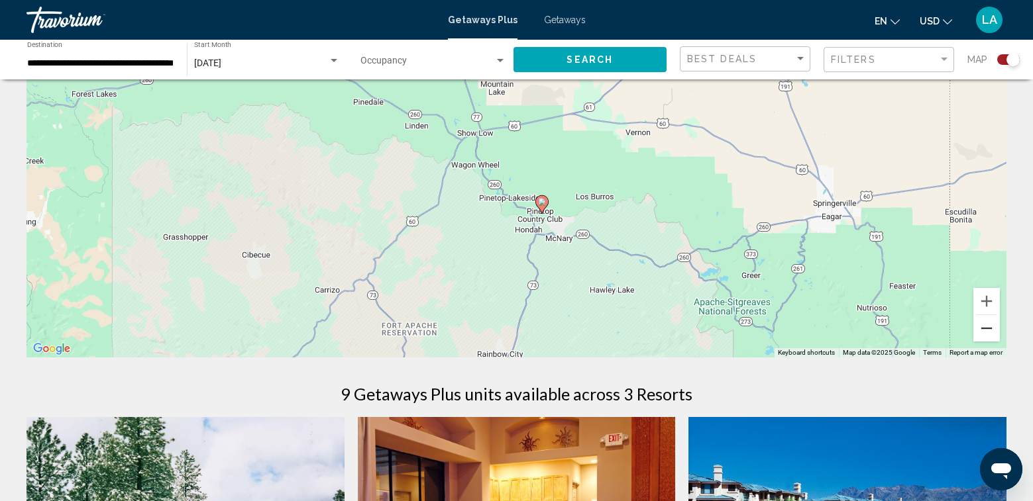
click at [986, 326] on button "Zoom out" at bounding box center [986, 328] width 26 height 26
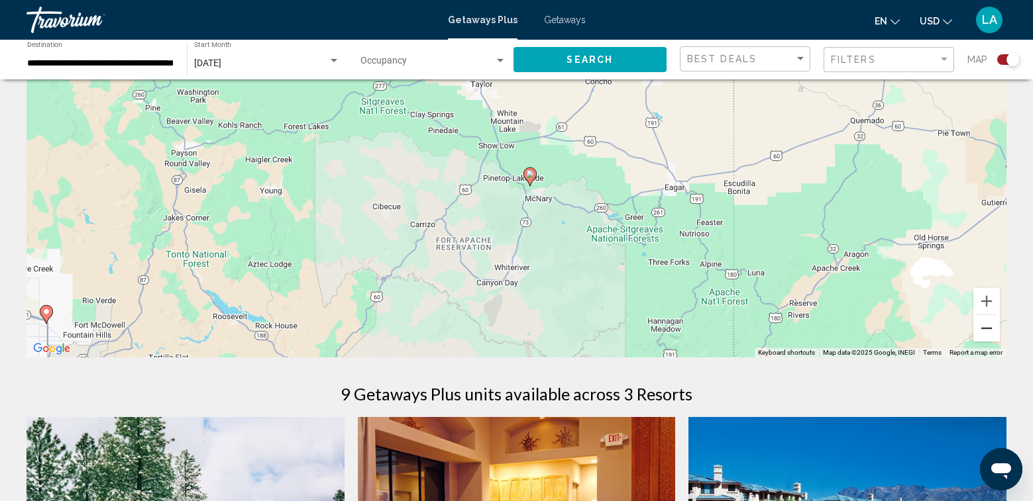
click at [986, 326] on button "Zoom out" at bounding box center [986, 328] width 26 height 26
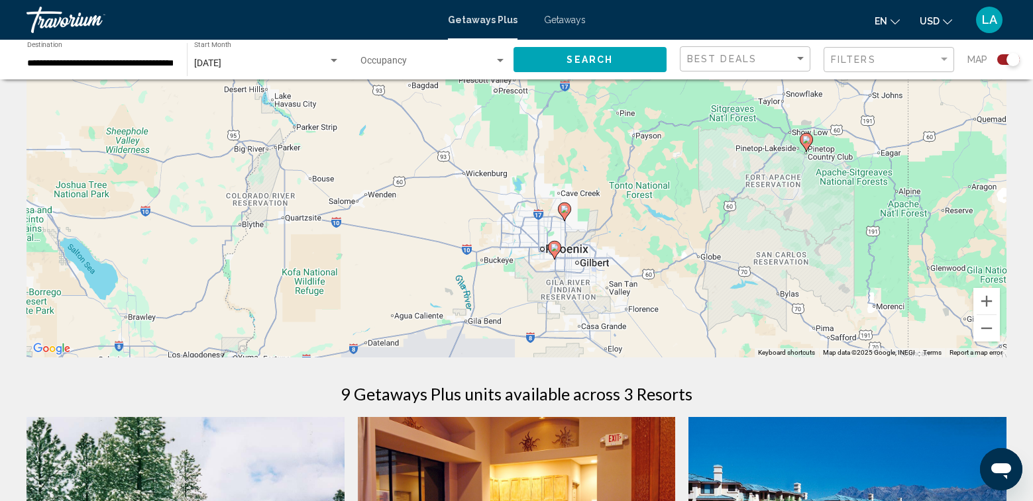
drag, startPoint x: 389, startPoint y: 284, endPoint x: 675, endPoint y: 259, distance: 286.6
click at [675, 260] on div "To activate drag with keyboard, press Alt + Enter. Once in keyboard drag state,…" at bounding box center [516, 158] width 980 height 397
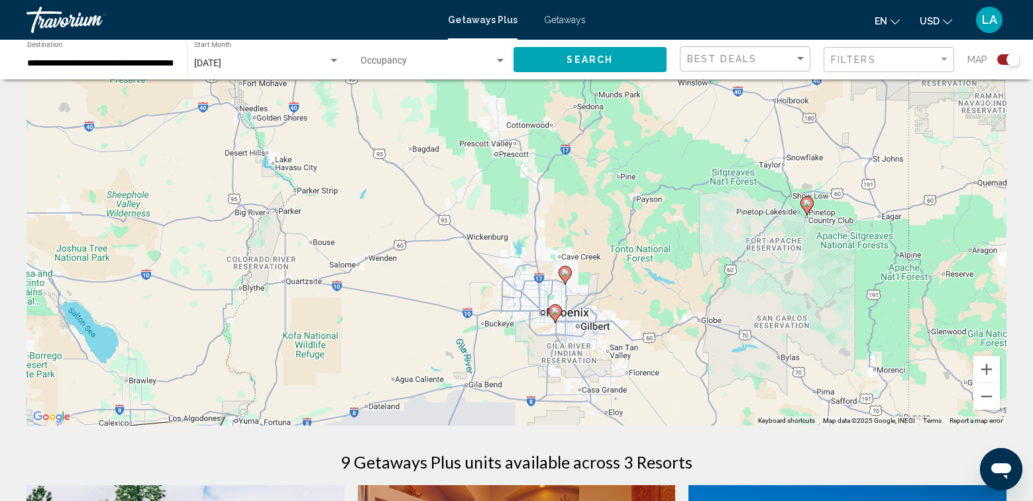
scroll to position [0, 0]
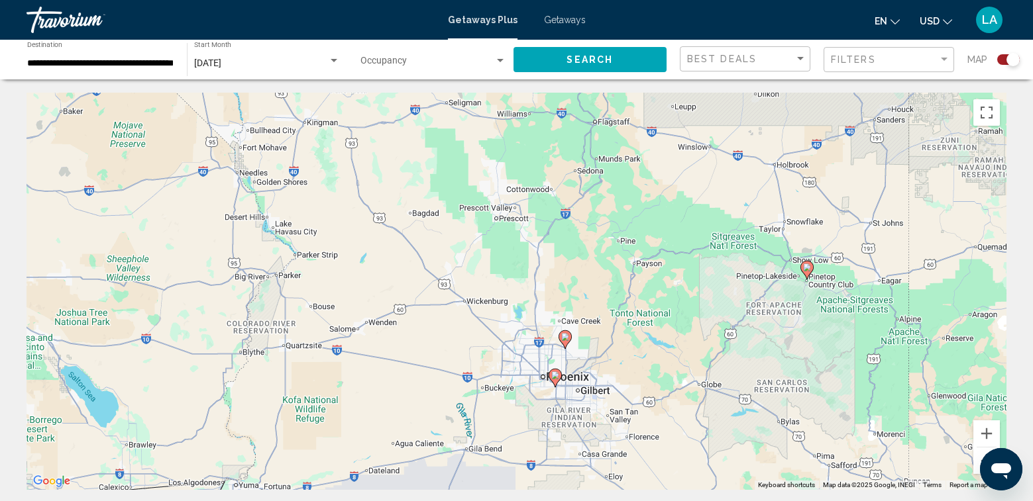
click at [1001, 60] on div "Search widget" at bounding box center [1008, 59] width 23 height 11
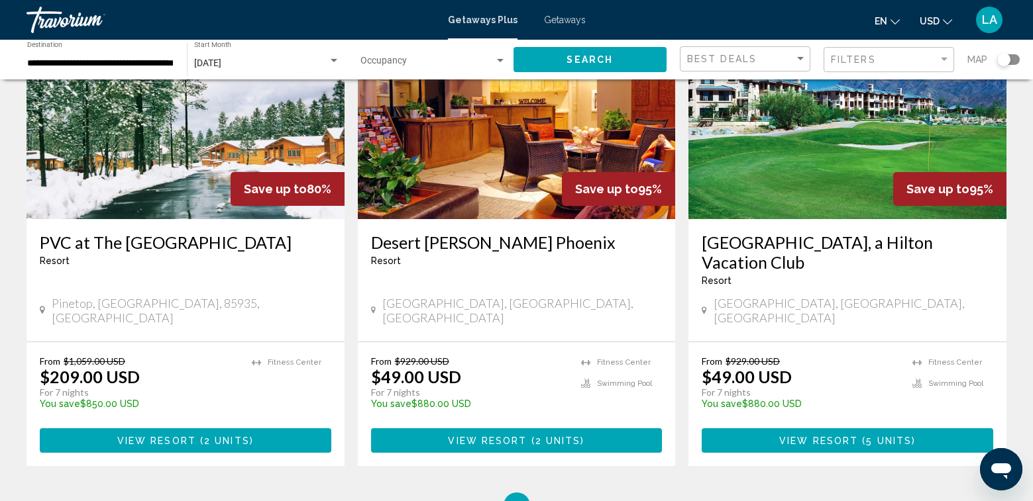
scroll to position [132, 0]
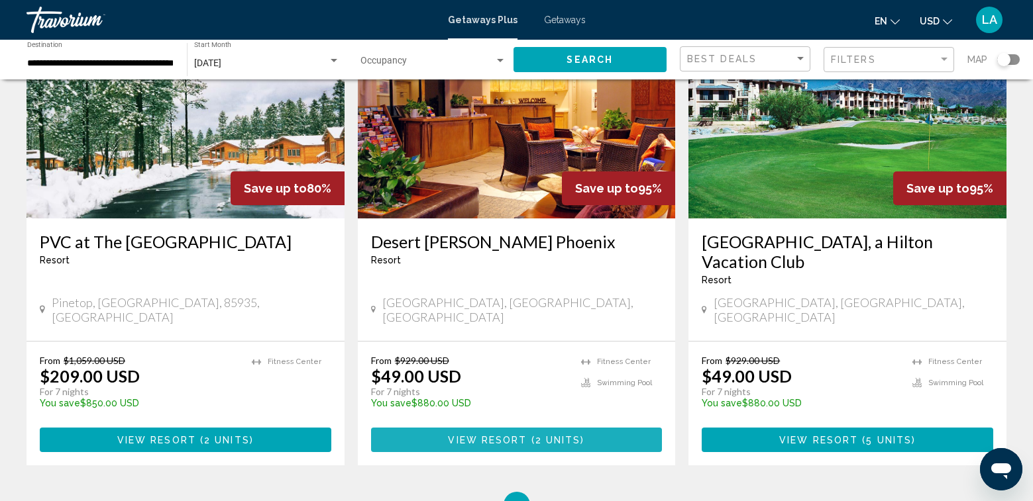
click at [509, 435] on span "View Resort" at bounding box center [487, 440] width 79 height 11
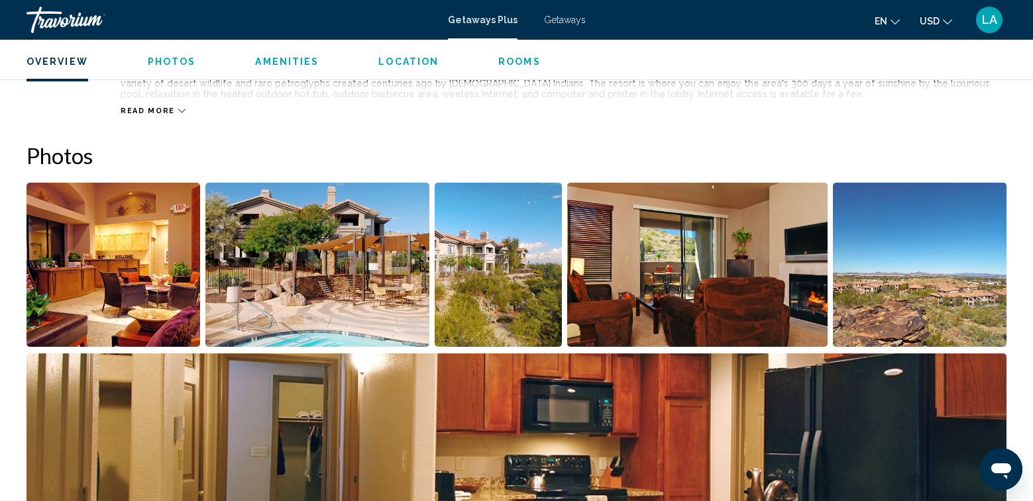
scroll to position [530, 0]
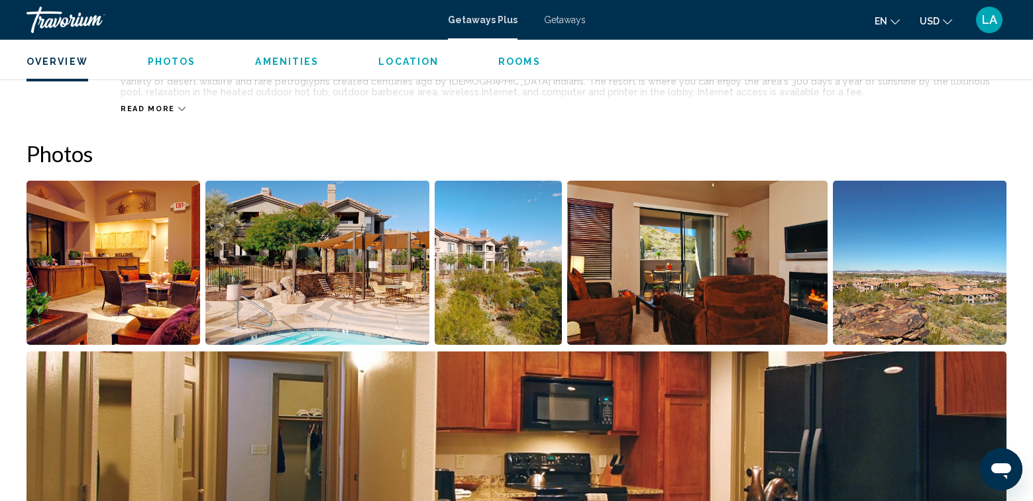
click at [162, 293] on img "Open full-screen image slider" at bounding box center [113, 263] width 174 height 164
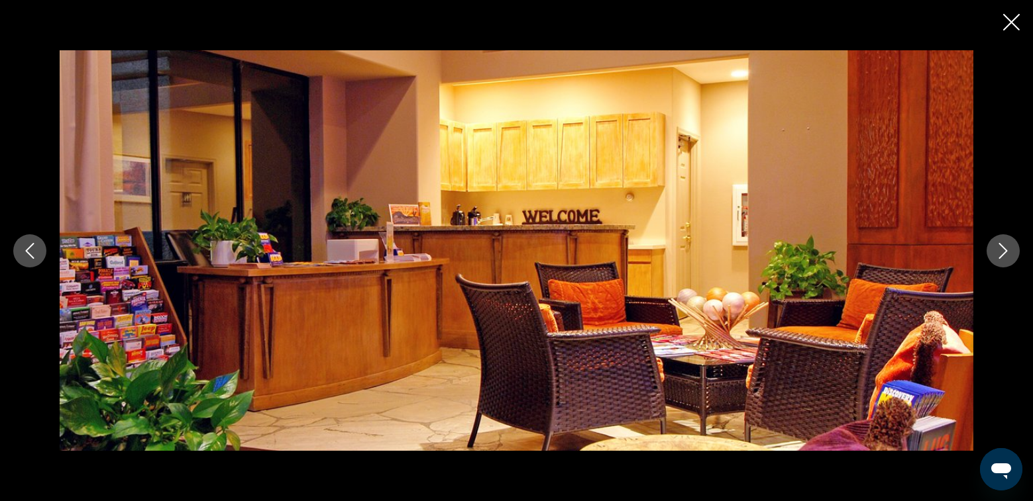
click at [1003, 253] on icon "Next image" at bounding box center [1003, 251] width 16 height 16
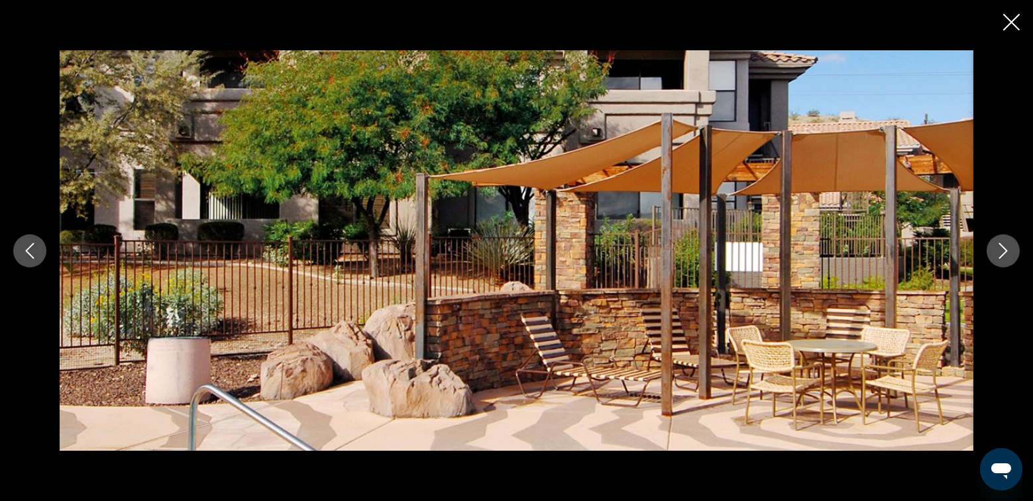
click at [1003, 253] on icon "Next image" at bounding box center [1003, 251] width 16 height 16
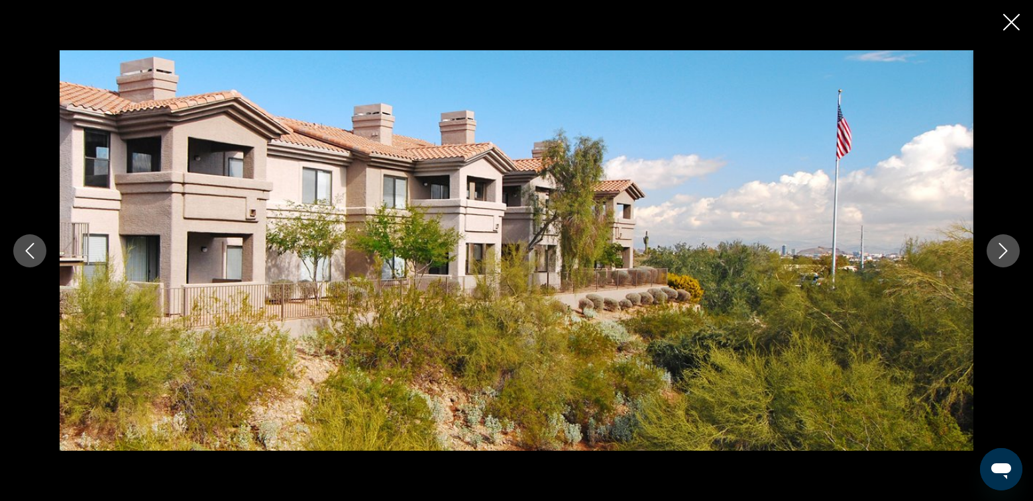
click at [1003, 253] on icon "Next image" at bounding box center [1003, 251] width 16 height 16
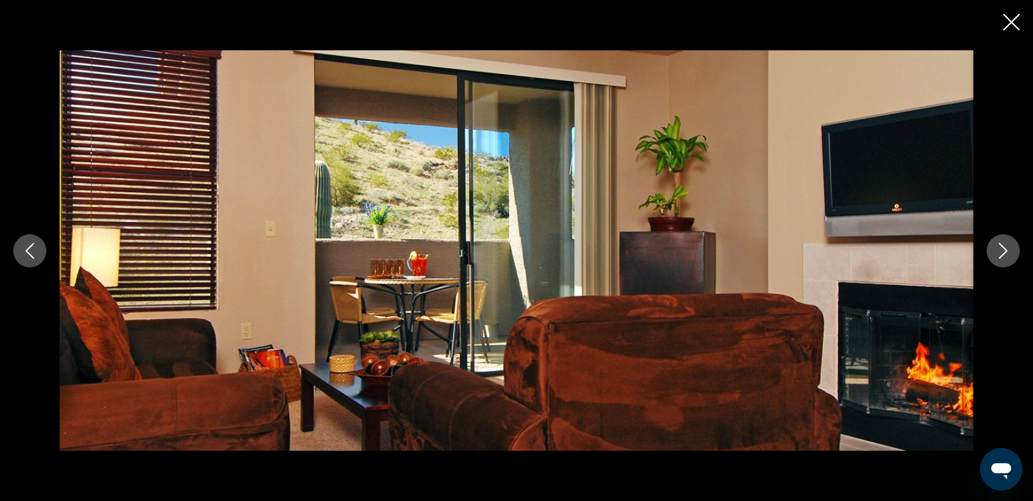
click at [1003, 253] on icon "Next image" at bounding box center [1003, 251] width 16 height 16
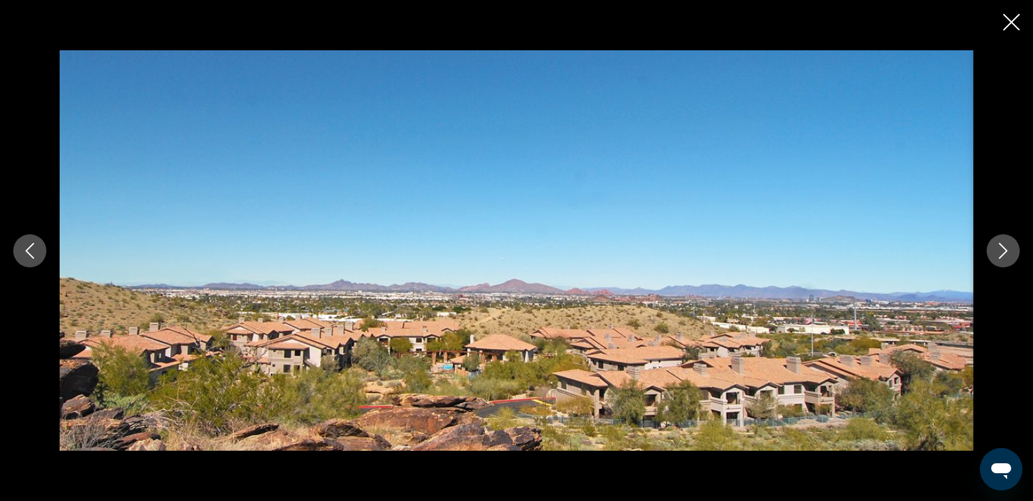
click at [1003, 253] on icon "Next image" at bounding box center [1003, 251] width 16 height 16
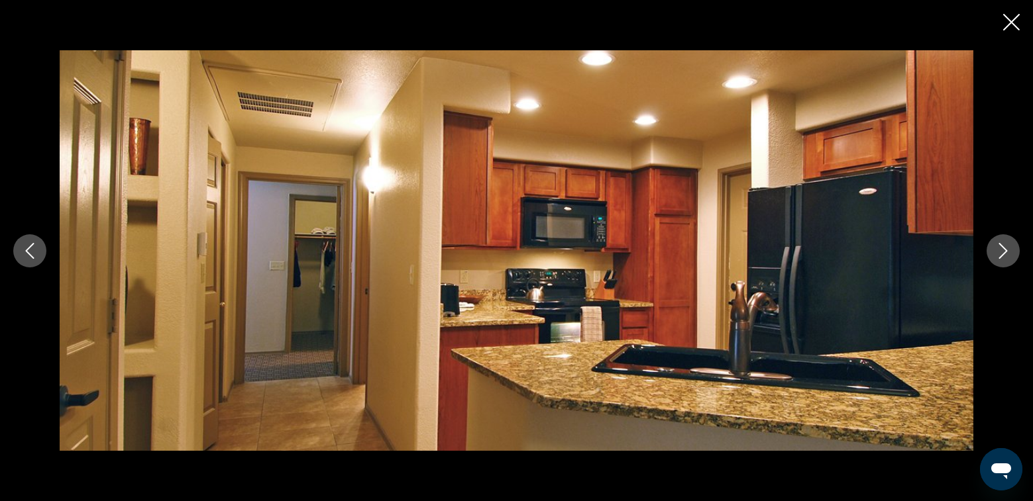
click at [1003, 253] on icon "Next image" at bounding box center [1003, 251] width 16 height 16
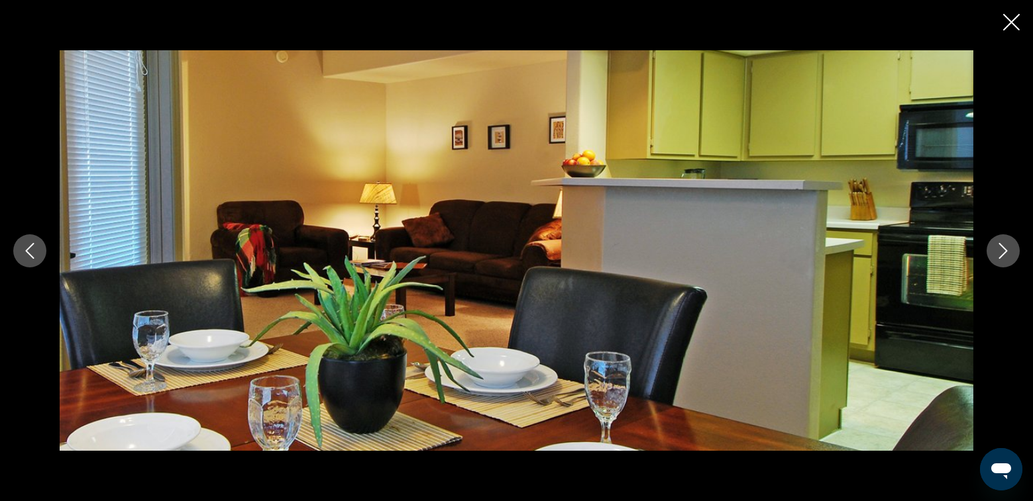
click at [1002, 250] on icon "Next image" at bounding box center [1003, 251] width 16 height 16
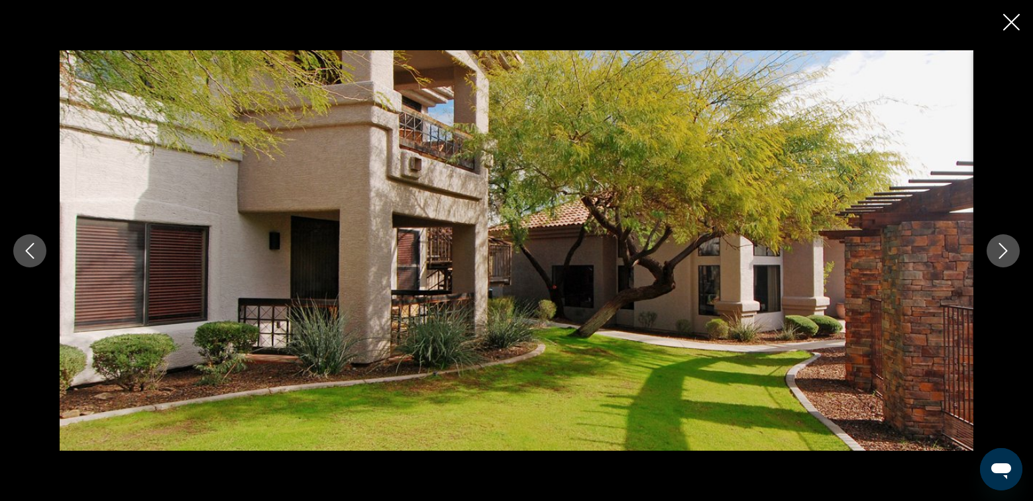
click at [1006, 248] on icon "Next image" at bounding box center [1003, 251] width 16 height 16
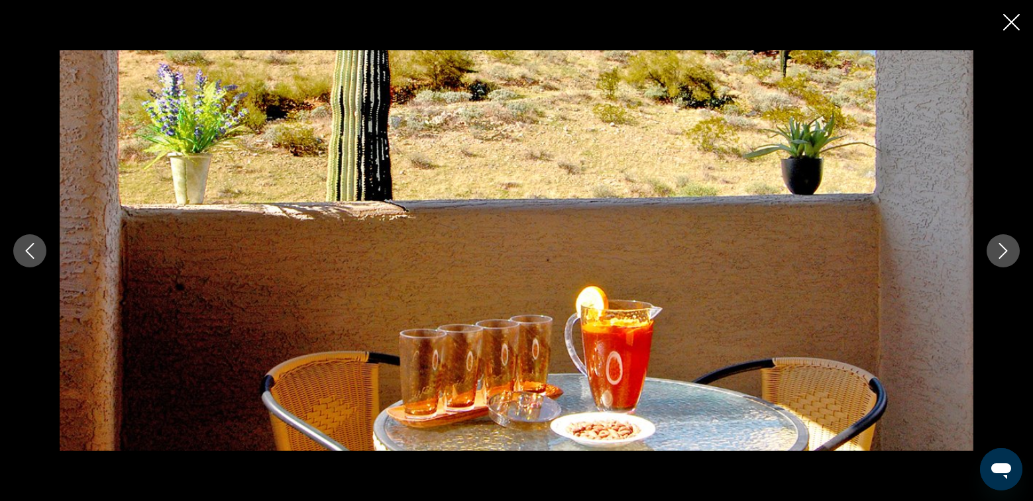
click at [1006, 248] on icon "Next image" at bounding box center [1003, 251] width 16 height 16
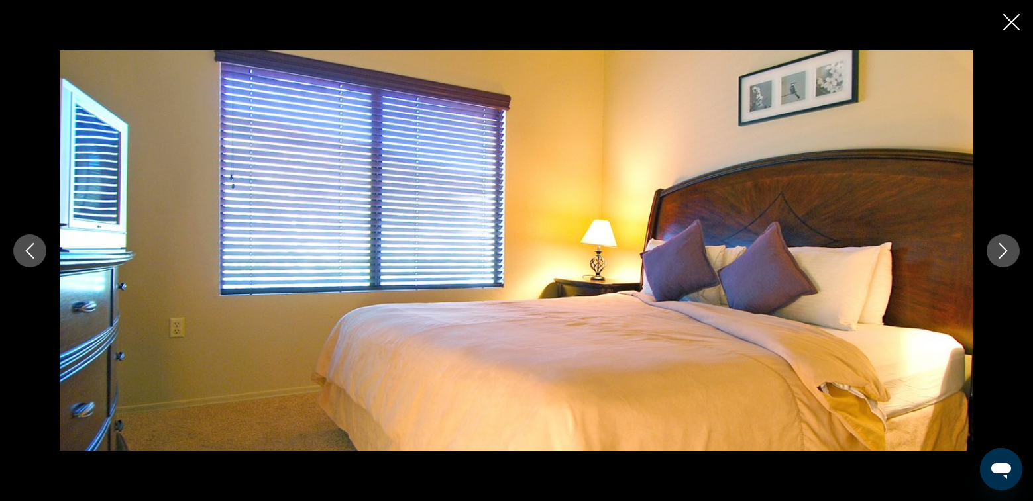
click at [1006, 248] on icon "Next image" at bounding box center [1003, 251] width 16 height 16
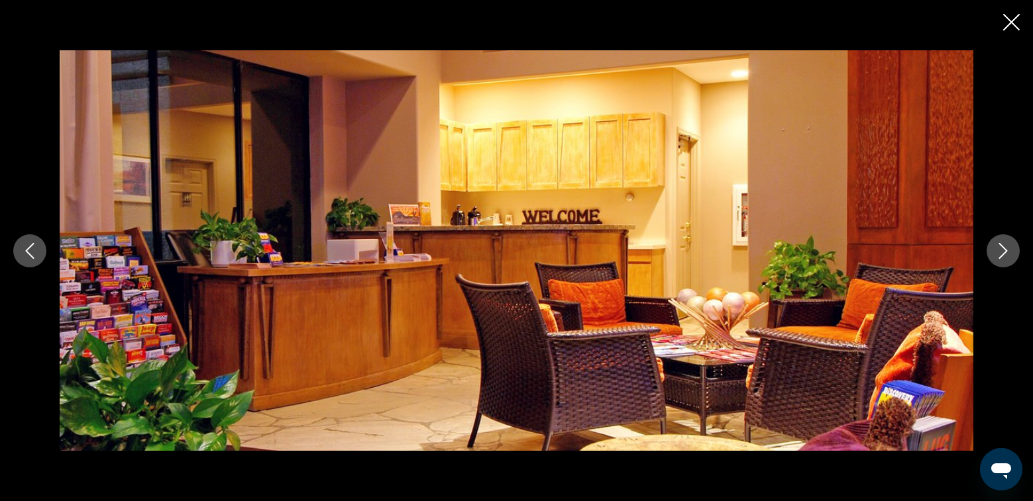
click at [1013, 21] on icon "Close slideshow" at bounding box center [1011, 22] width 17 height 17
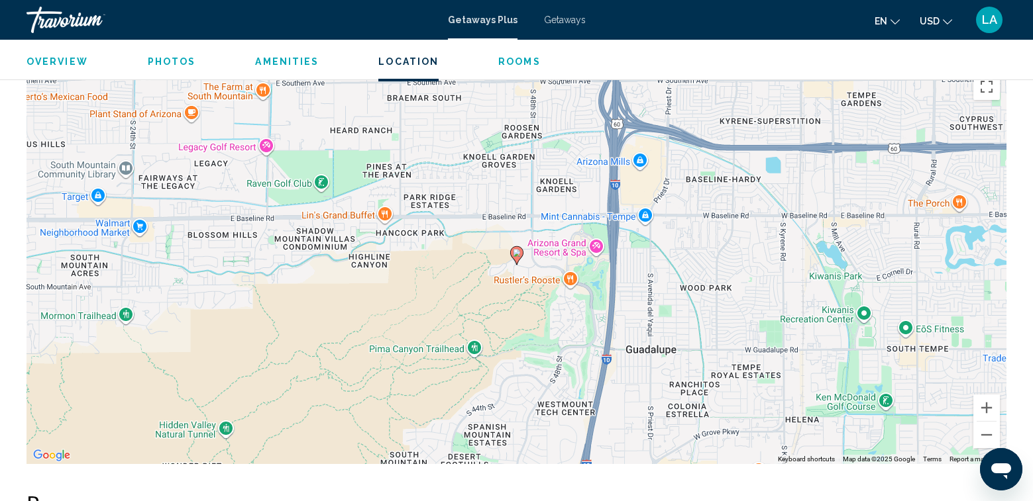
scroll to position [1855, 0]
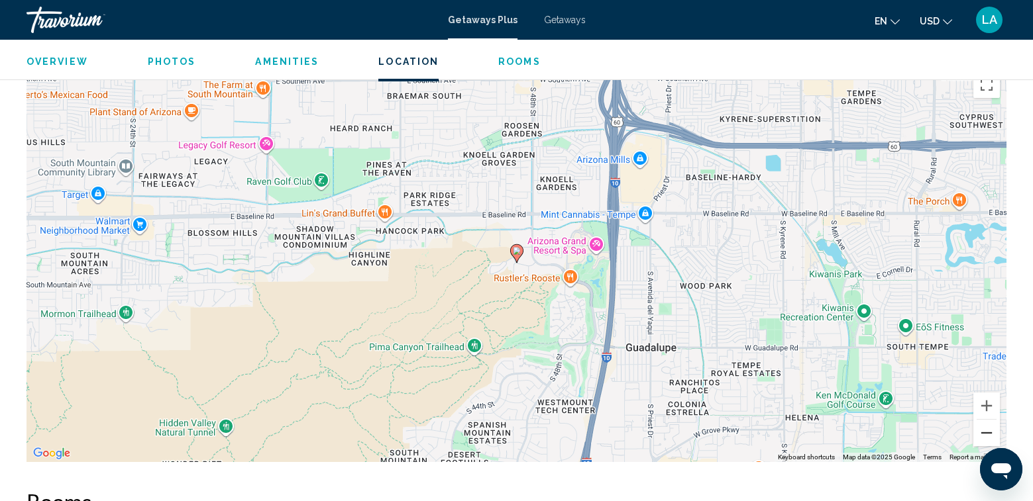
click at [984, 434] on button "Zoom out" at bounding box center [986, 433] width 26 height 26
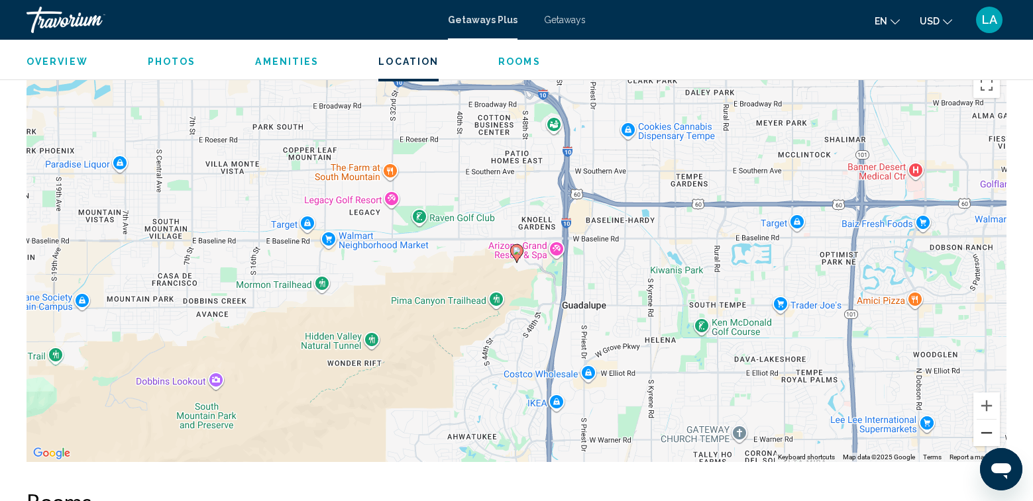
click at [985, 433] on button "Zoom out" at bounding box center [986, 433] width 26 height 26
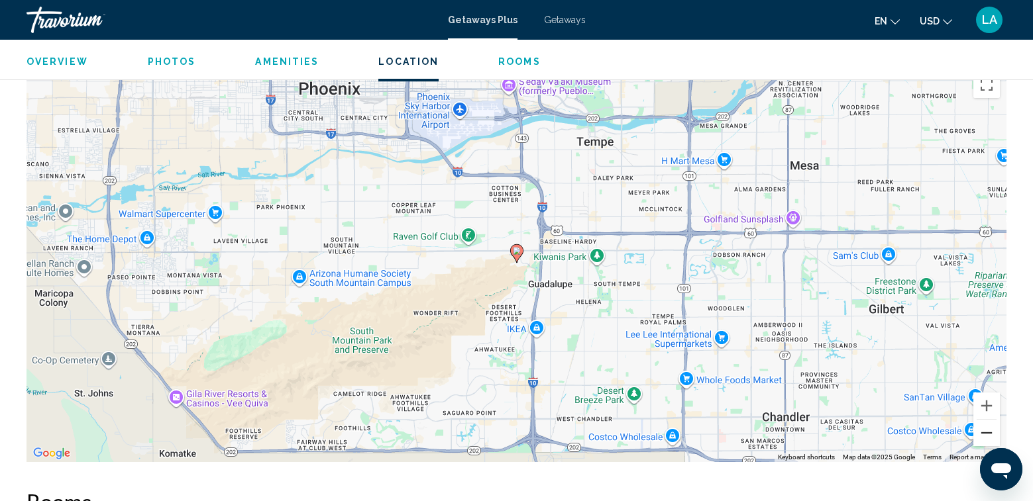
click at [985, 433] on button "Zoom out" at bounding box center [986, 433] width 26 height 26
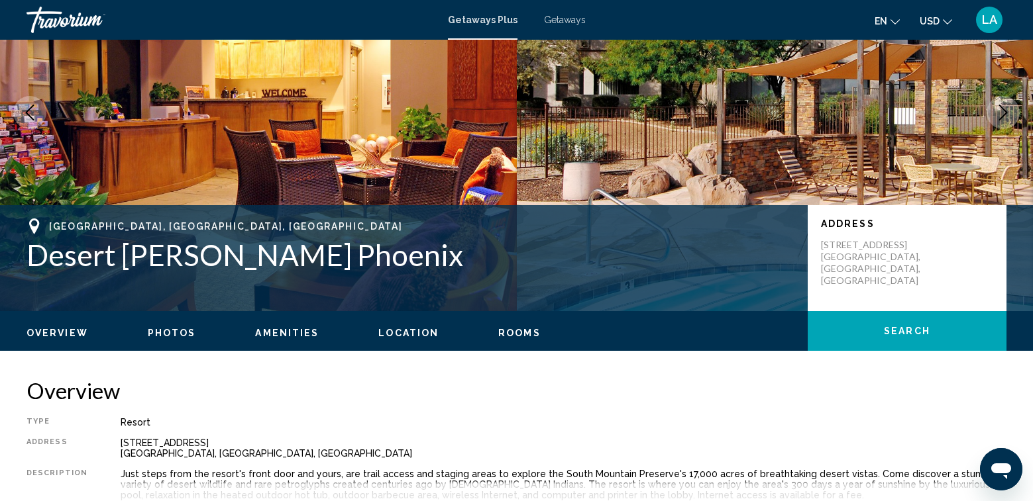
scroll to position [0, 0]
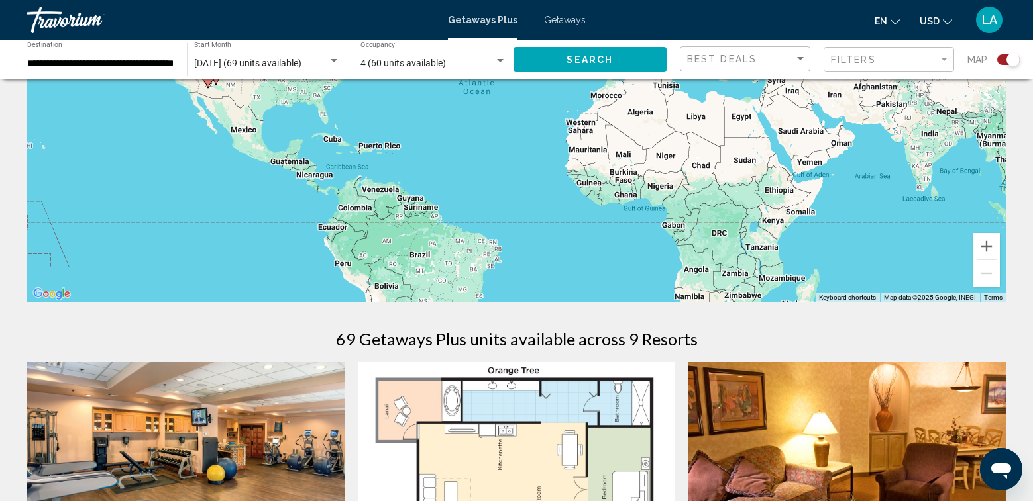
scroll to position [66, 0]
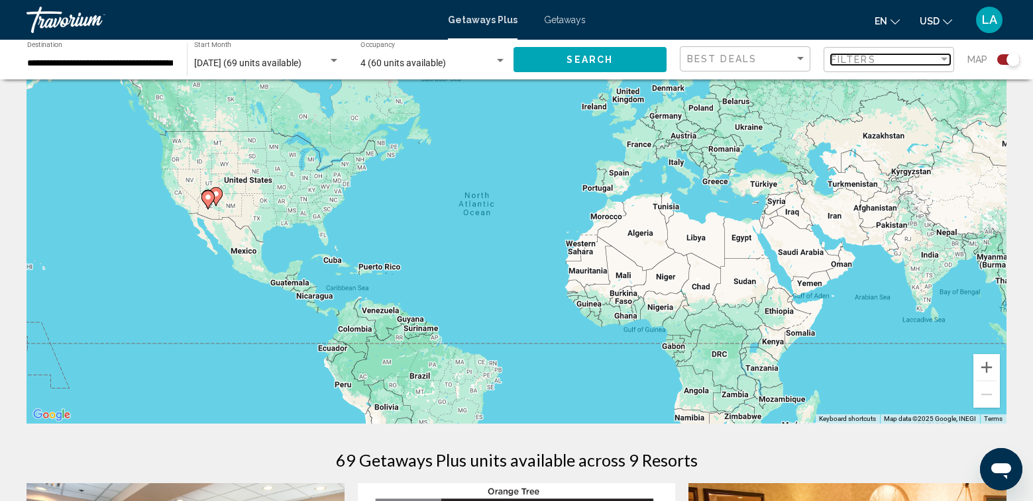
click at [858, 61] on span "Filters" at bounding box center [853, 59] width 45 height 11
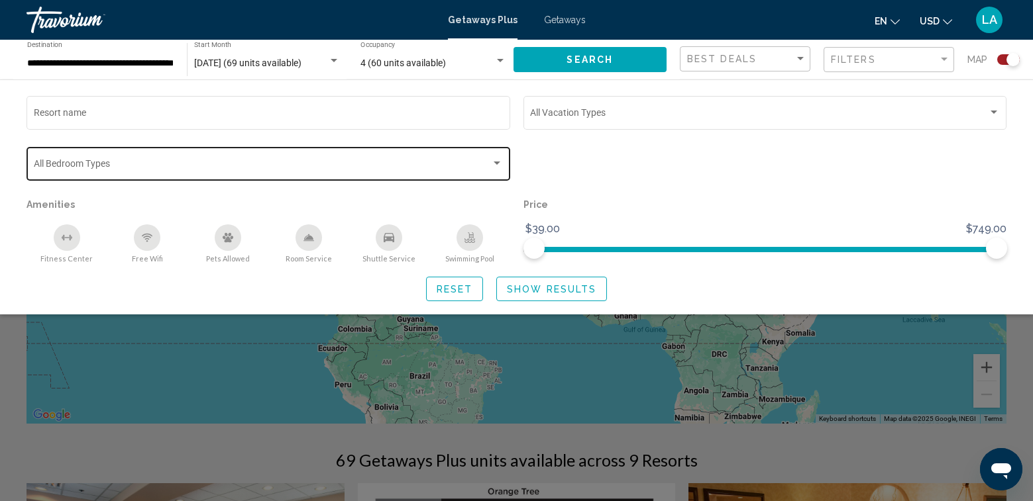
click at [171, 165] on span "Search widget" at bounding box center [263, 166] width 458 height 11
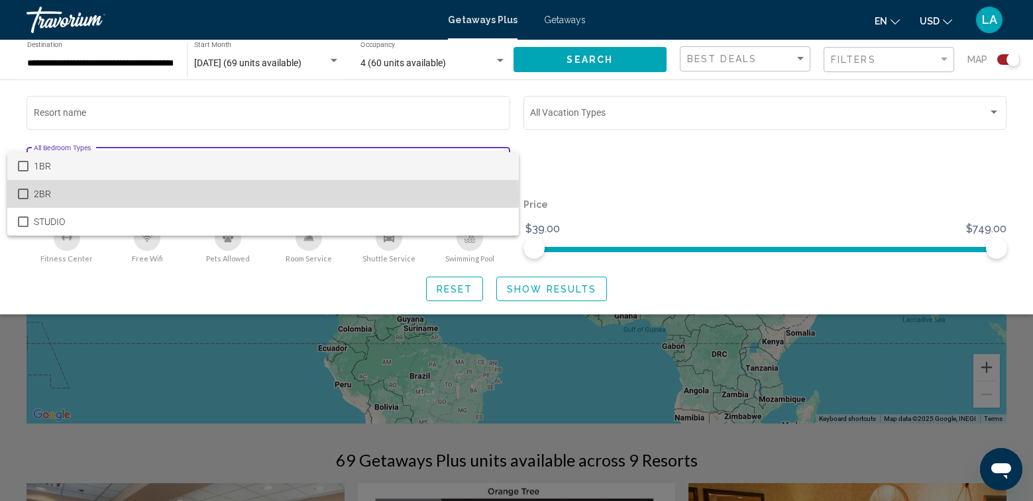
click at [21, 195] on mat-pseudo-checkbox at bounding box center [23, 194] width 11 height 11
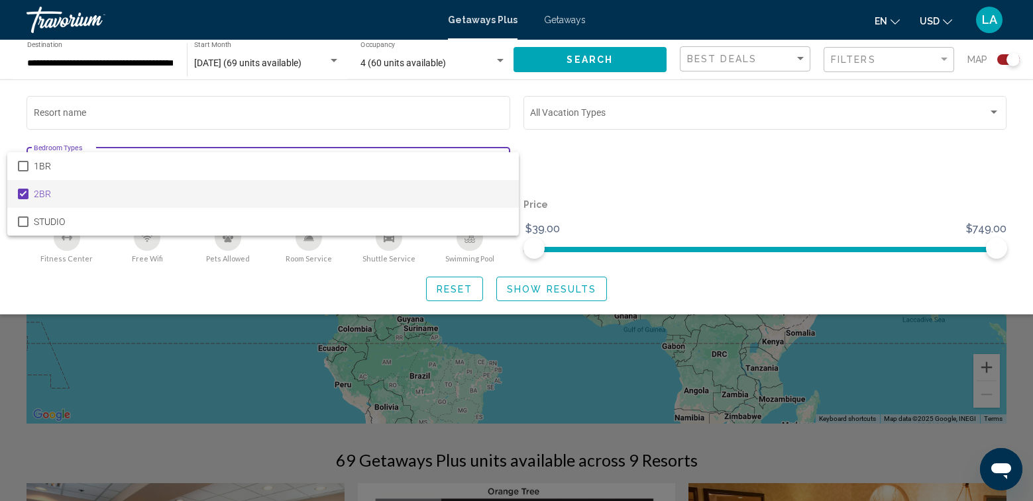
click at [678, 266] on div at bounding box center [516, 250] width 1033 height 501
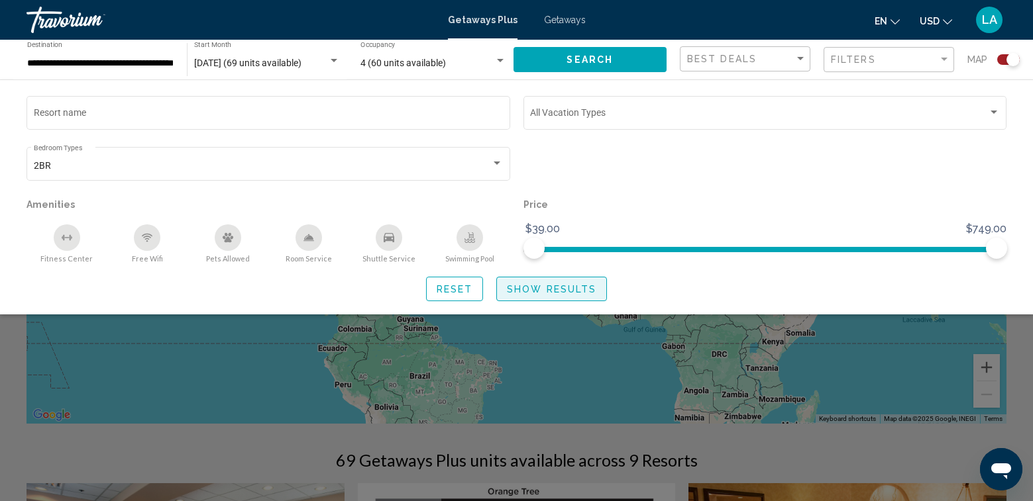
click at [547, 289] on span "Show Results" at bounding box center [551, 289] width 89 height 11
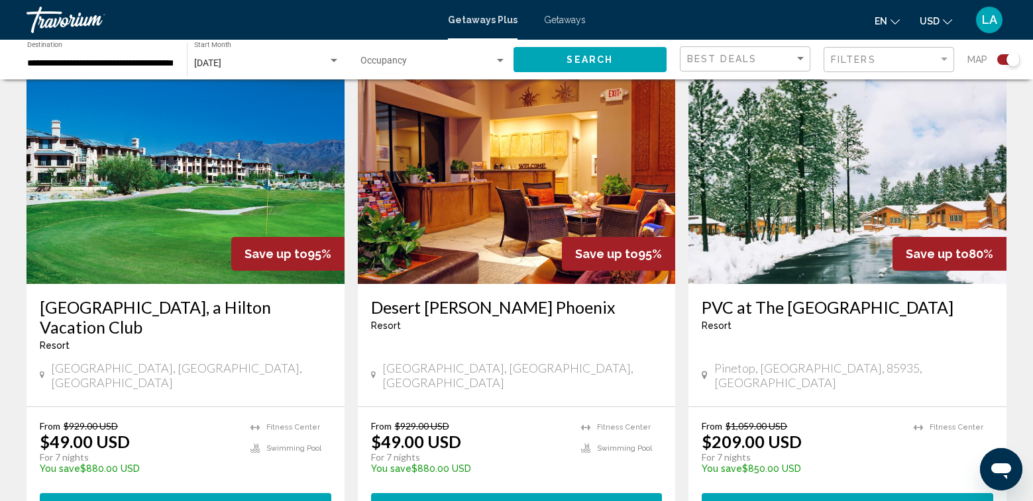
scroll to position [470, 0]
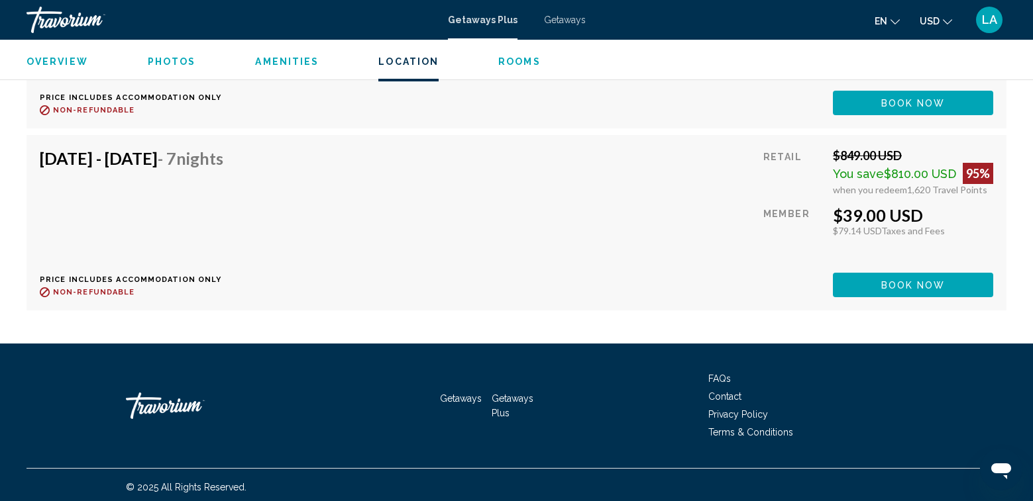
scroll to position [3874, 0]
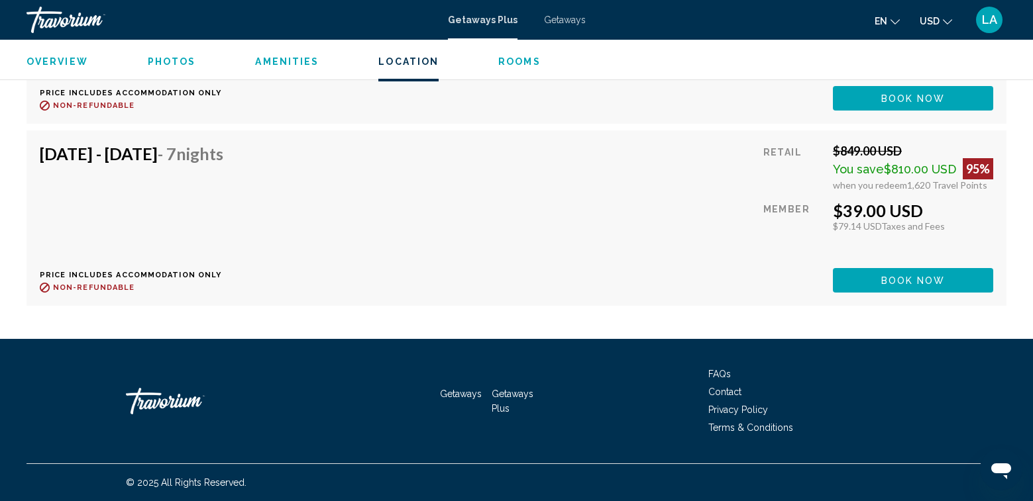
click at [990, 23] on span "LA" at bounding box center [989, 19] width 15 height 13
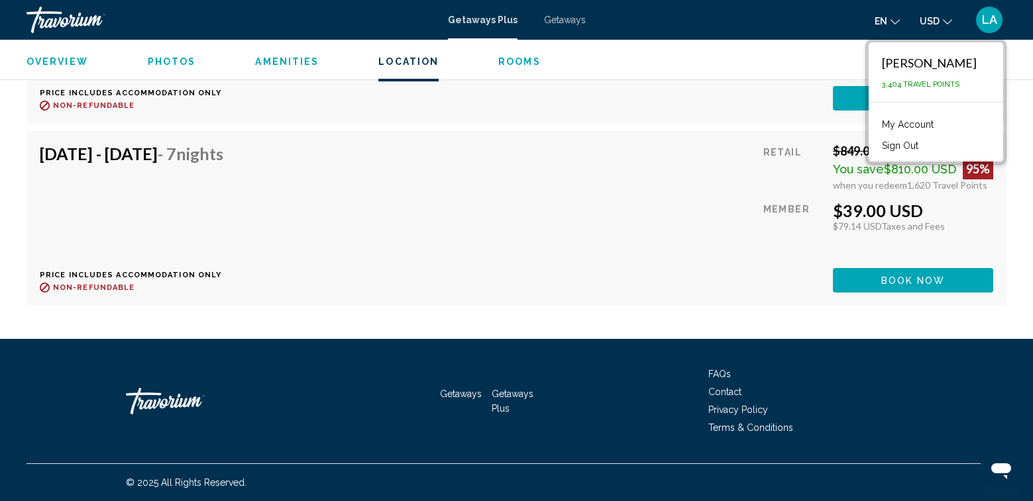
click at [915, 147] on button "Sign Out" at bounding box center [900, 145] width 50 height 17
